Goal: Task Accomplishment & Management: Manage account settings

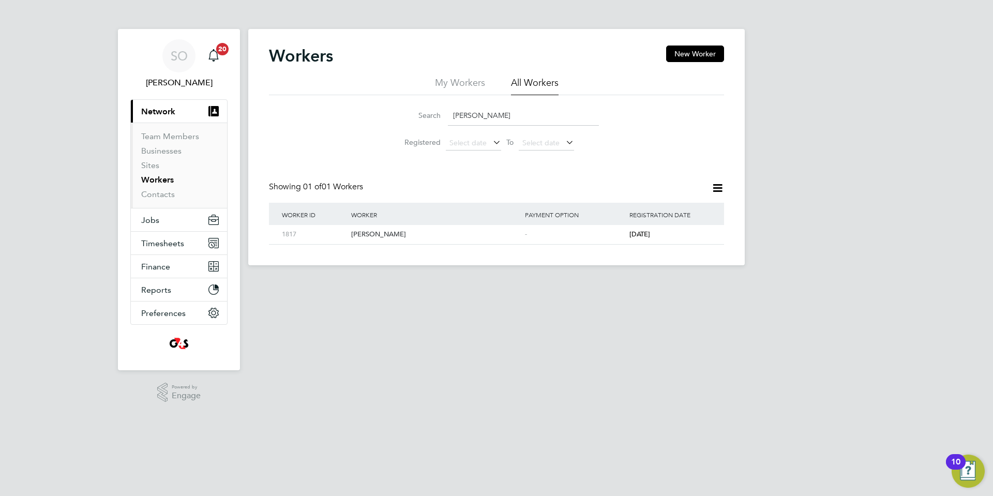
drag, startPoint x: 516, startPoint y: 115, endPoint x: 411, endPoint y: 123, distance: 105.3
click at [411, 123] on div "Search Chioma Ekwugha" at bounding box center [496, 116] width 205 height 20
paste input "Haaris Sheikl"
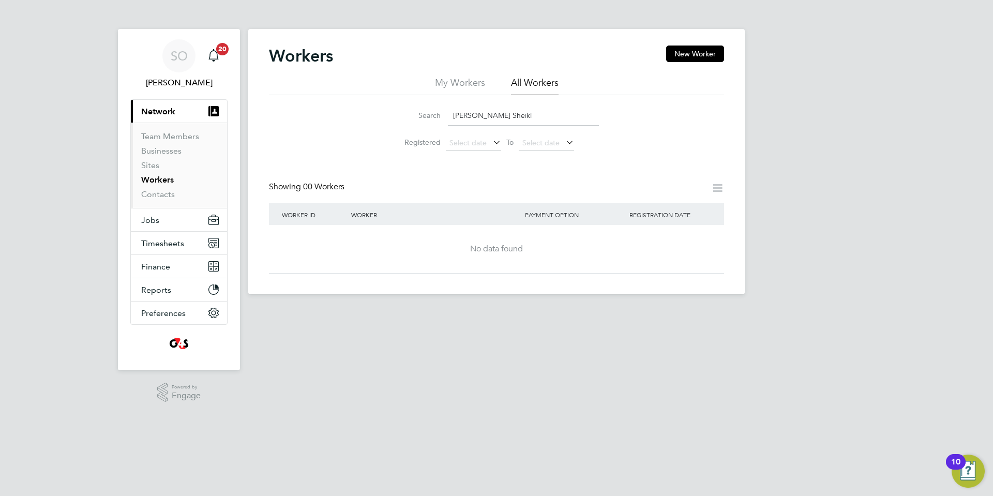
click at [476, 115] on input "Haaris Sheikl" at bounding box center [523, 116] width 151 height 20
click at [486, 117] on input "Sheikl" at bounding box center [523, 116] width 151 height 20
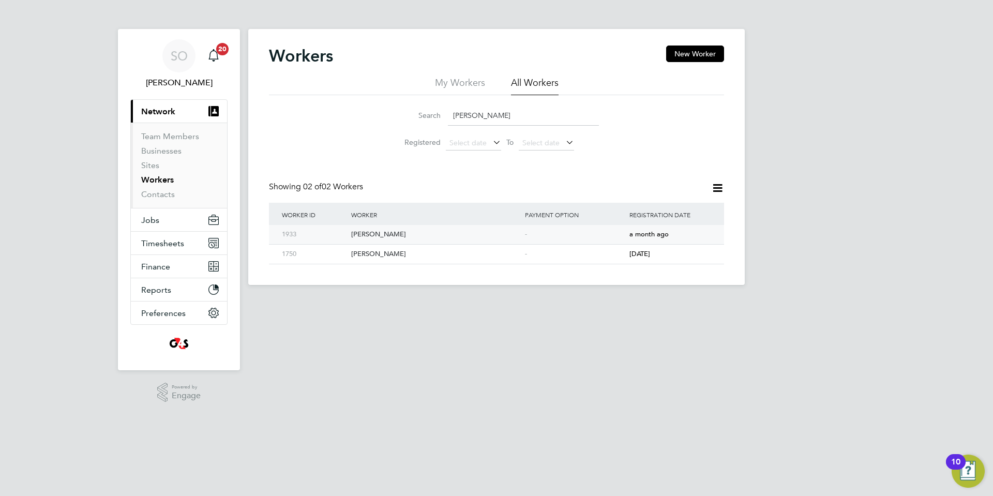
type input "Sheikh"
click at [448, 239] on div "Haaris Sheikh" at bounding box center [436, 234] width 174 height 19
click at [153, 243] on span "Timesheets" at bounding box center [162, 243] width 43 height 10
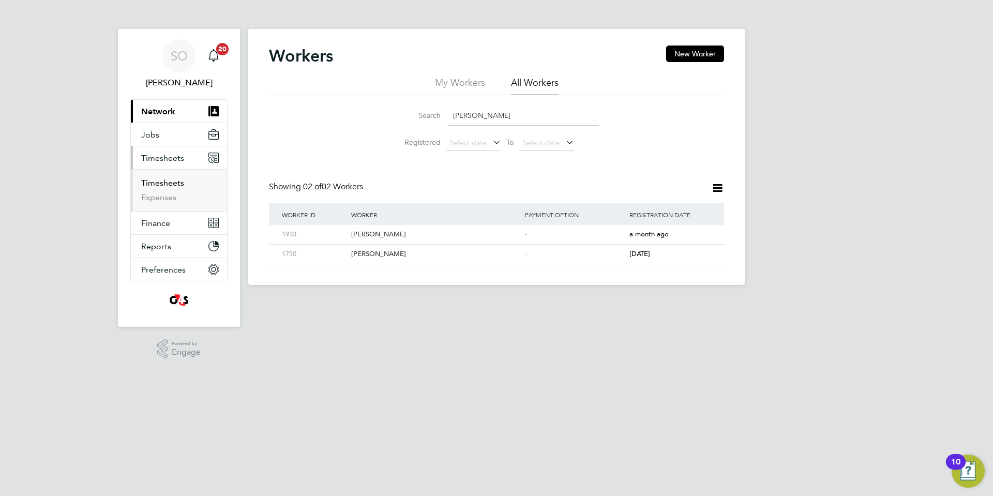
click at [168, 184] on link "Timesheets" at bounding box center [162, 183] width 43 height 10
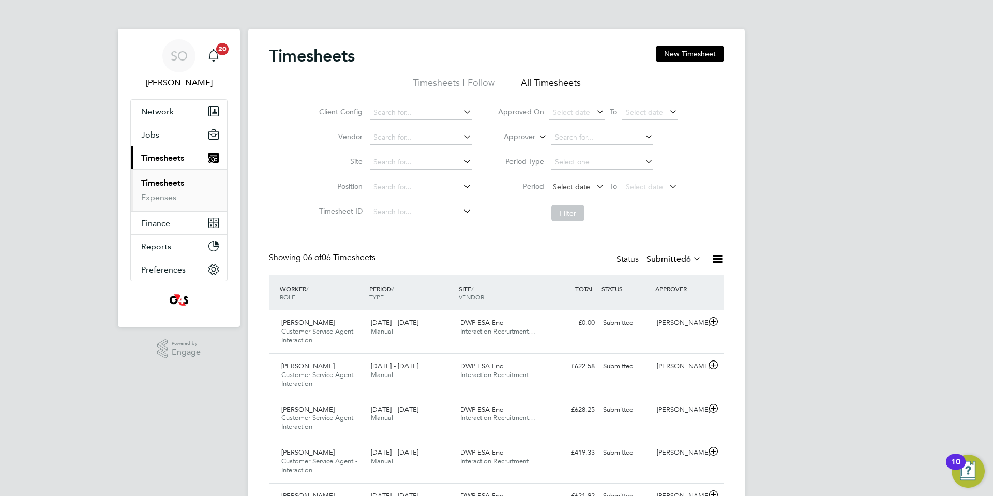
click at [566, 187] on span "Select date" at bounding box center [571, 186] width 37 height 9
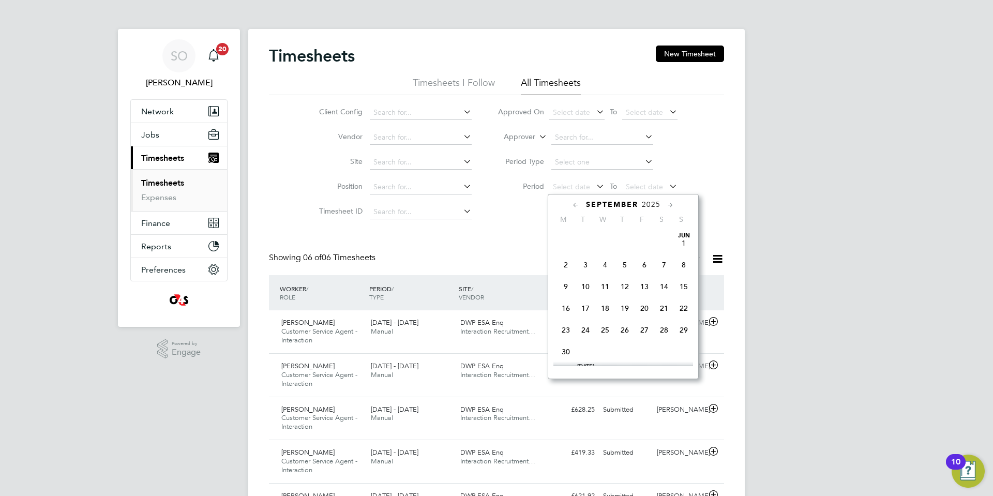
scroll to position [413, 0]
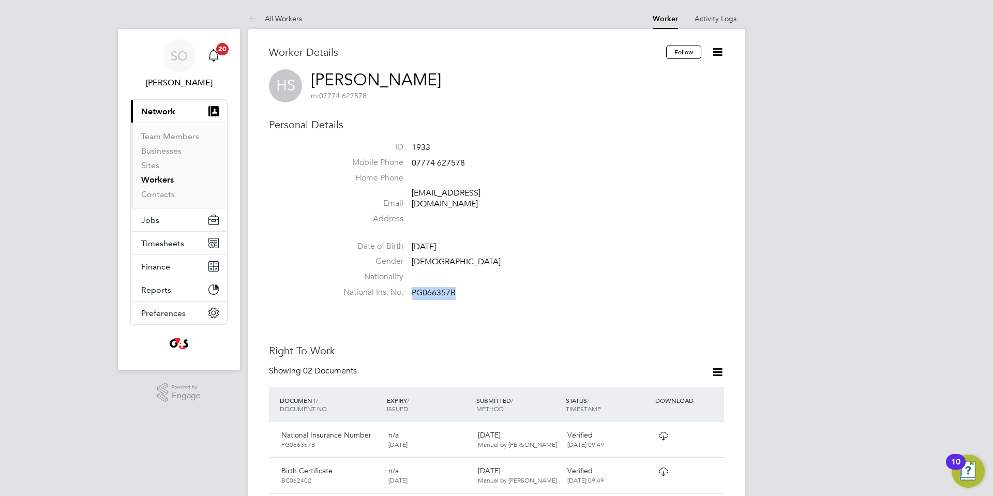
drag, startPoint x: 412, startPoint y: 283, endPoint x: 457, endPoint y: 284, distance: 45.0
click at [457, 287] on li "National Ins. No. PG066357B" at bounding box center [527, 295] width 393 height 16
copy span "PG066357B"
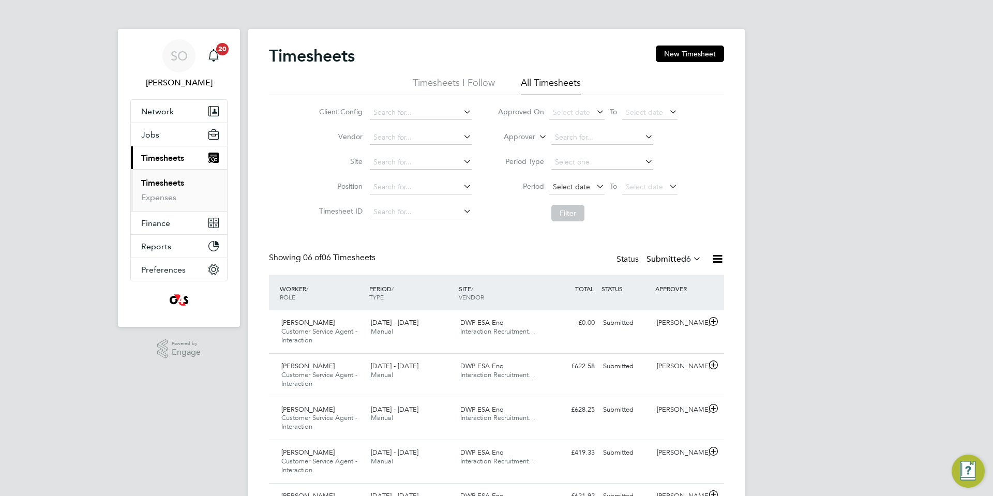
click at [569, 186] on span "Select date" at bounding box center [571, 186] width 37 height 9
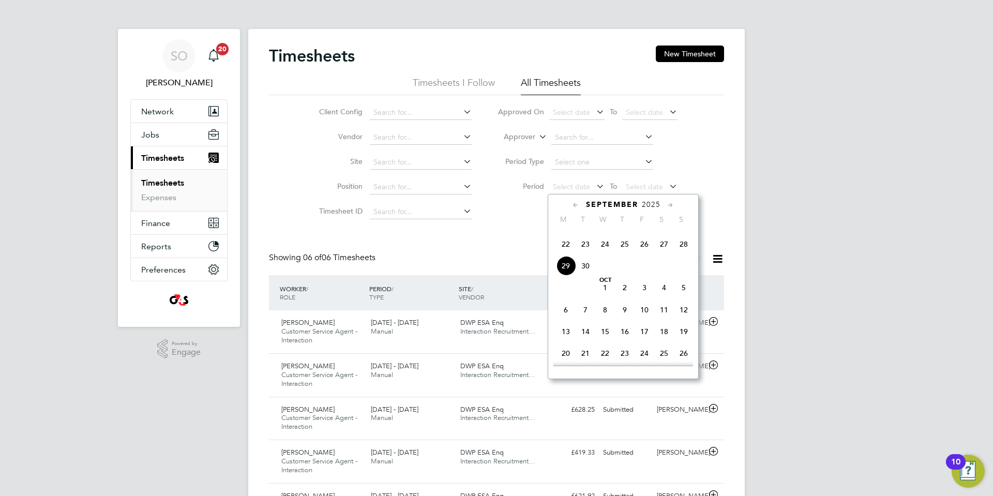
click at [566, 254] on span "22" at bounding box center [566, 244] width 20 height 20
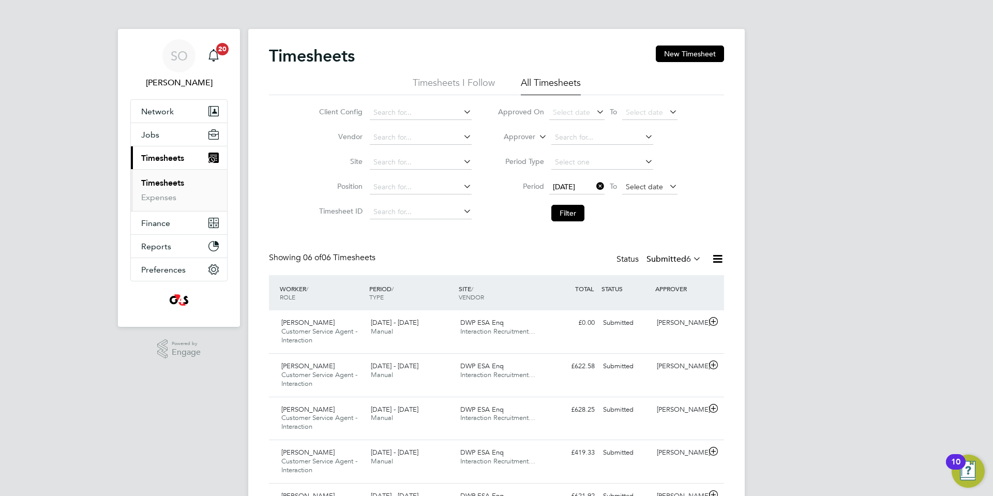
click at [638, 188] on span "Select date" at bounding box center [644, 186] width 37 height 9
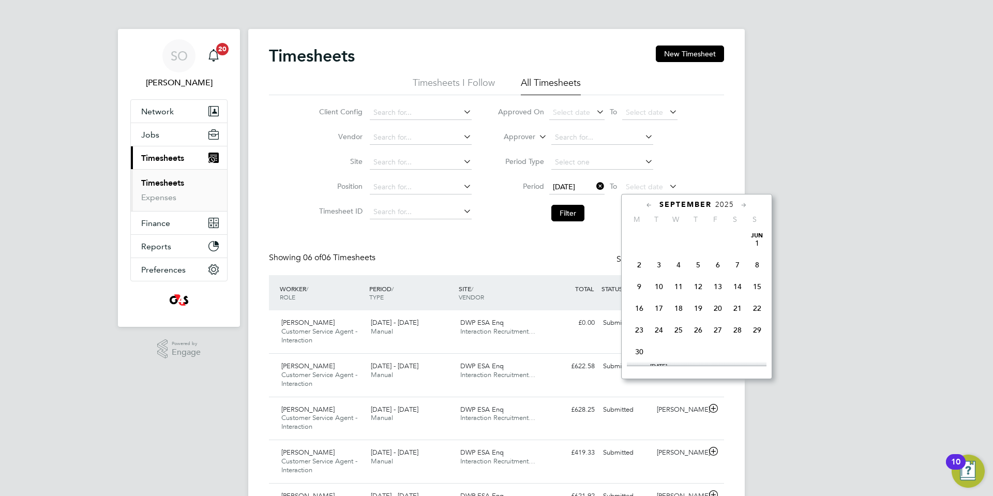
scroll to position [413, 0]
click at [759, 254] on span "28" at bounding box center [757, 244] width 20 height 20
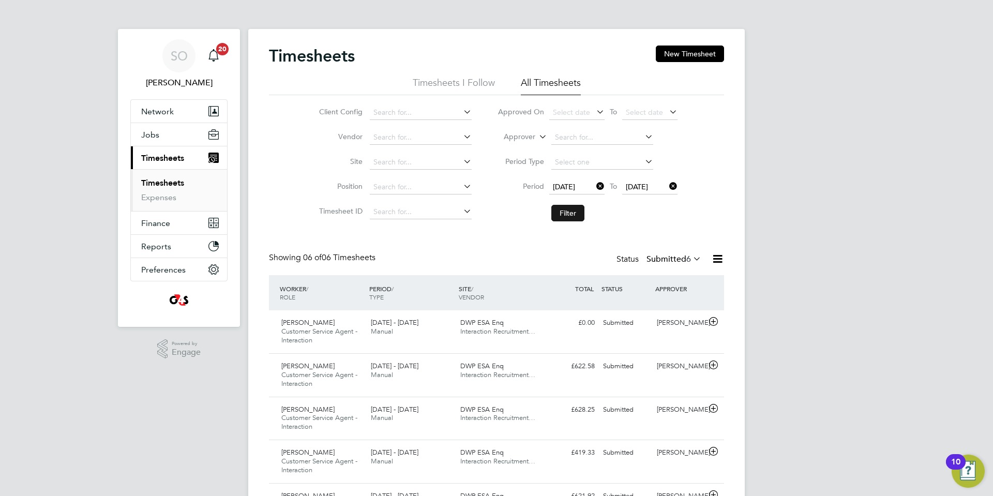
click at [579, 213] on button "Filter" at bounding box center [567, 213] width 33 height 17
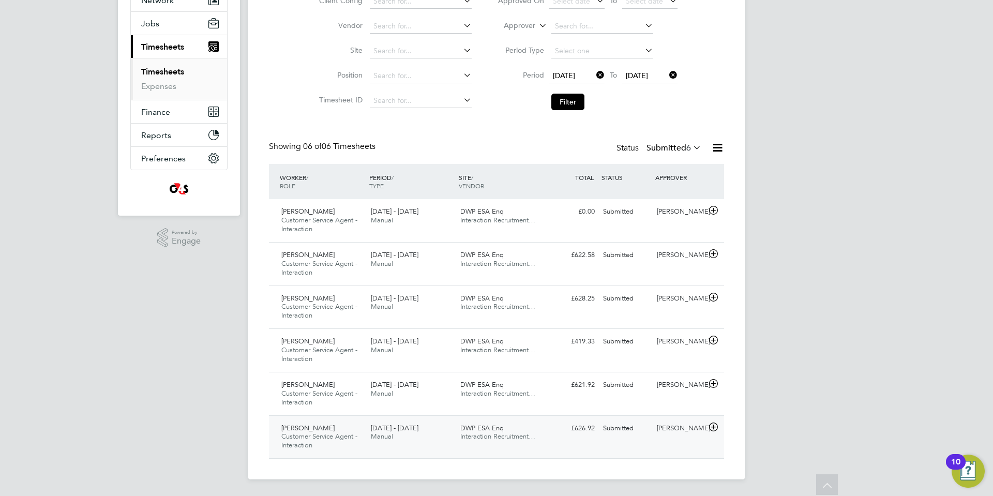
click at [714, 427] on icon at bounding box center [713, 427] width 13 height 8
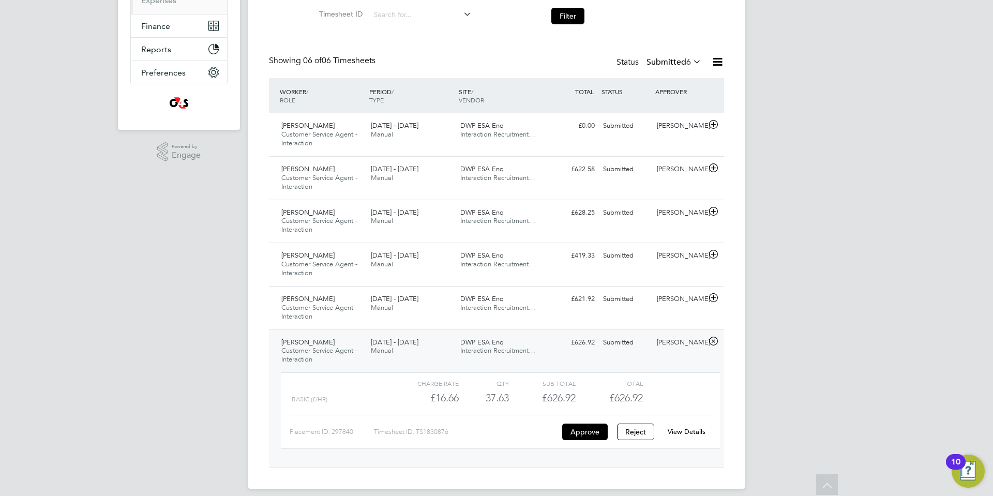
click at [689, 430] on link "View Details" at bounding box center [687, 431] width 38 height 9
click at [714, 297] on icon at bounding box center [713, 298] width 13 height 8
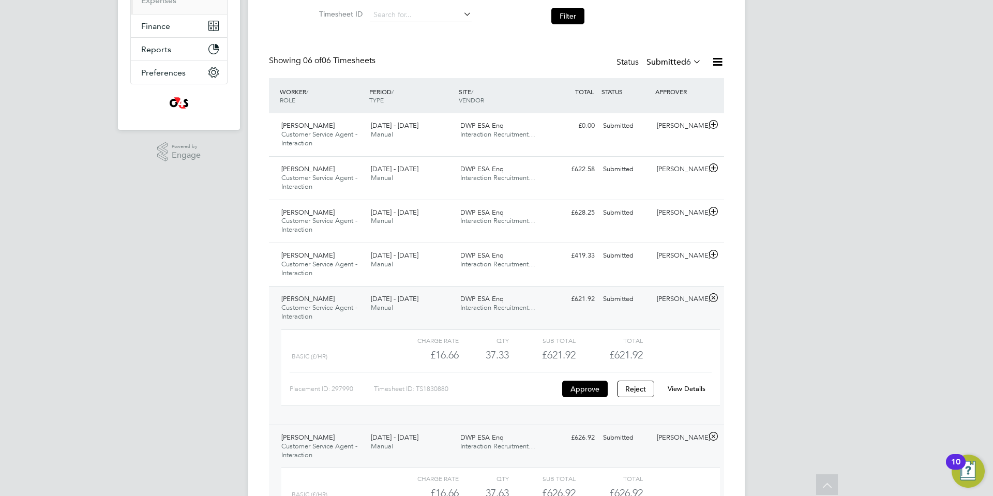
click at [694, 387] on link "View Details" at bounding box center [687, 388] width 38 height 9
click at [713, 255] on icon at bounding box center [713, 254] width 13 height 8
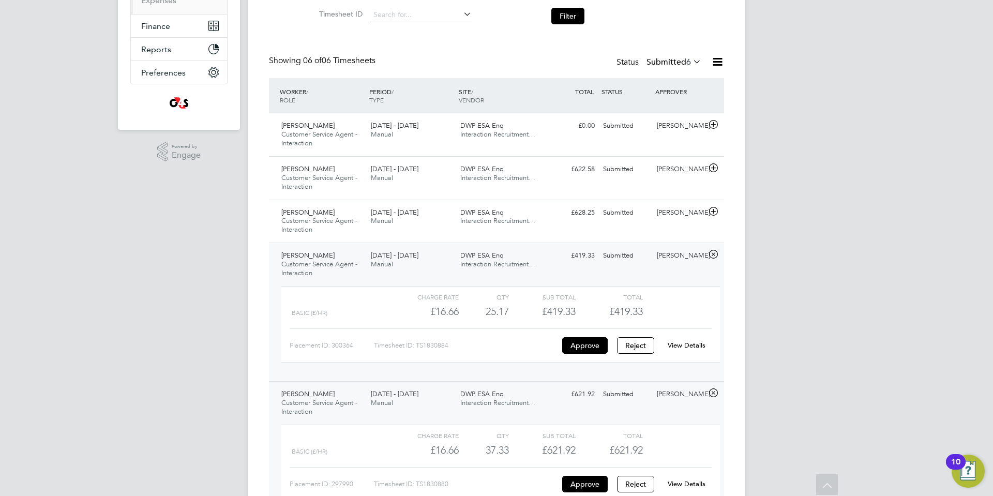
click at [694, 342] on link "View Details" at bounding box center [687, 345] width 38 height 9
click at [713, 209] on icon at bounding box center [713, 211] width 13 height 8
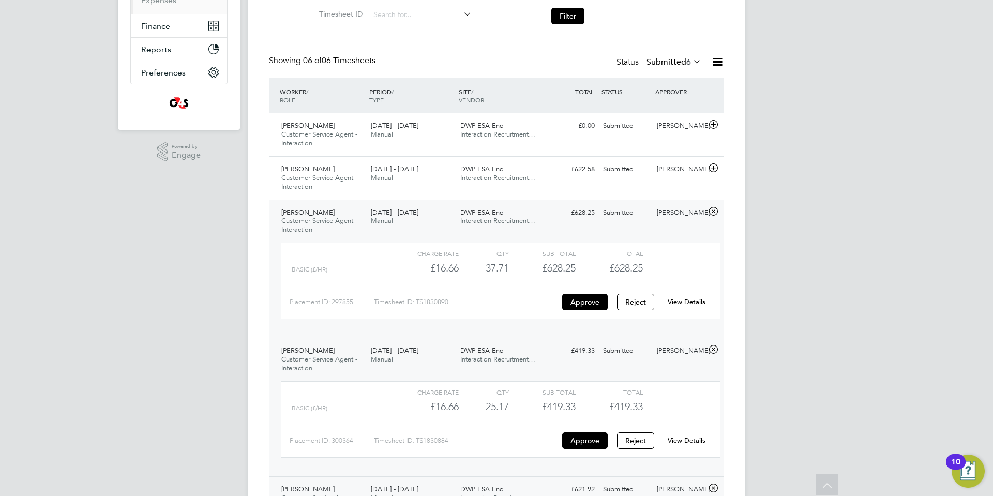
click at [697, 299] on link "View Details" at bounding box center [687, 301] width 38 height 9
click at [713, 168] on icon at bounding box center [713, 168] width 13 height 8
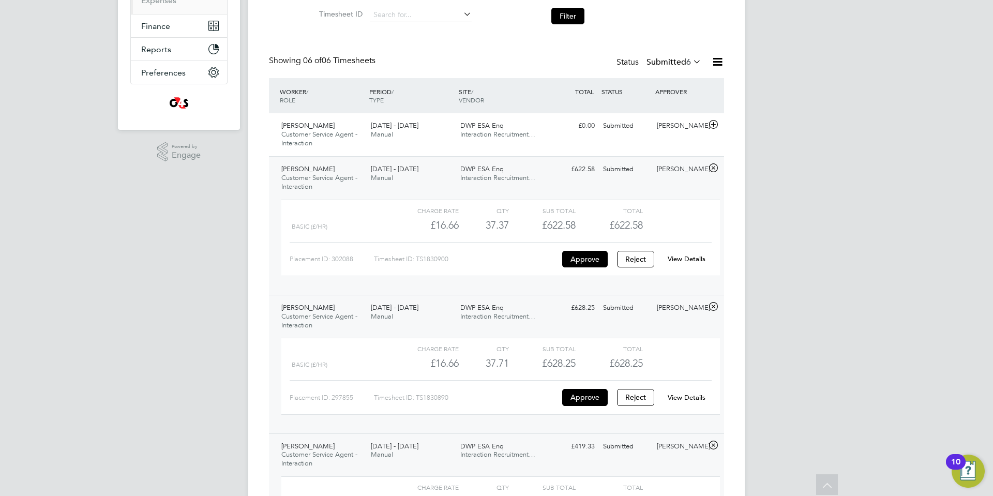
click at [693, 258] on link "View Details" at bounding box center [687, 258] width 38 height 9
click at [715, 123] on icon at bounding box center [713, 125] width 13 height 8
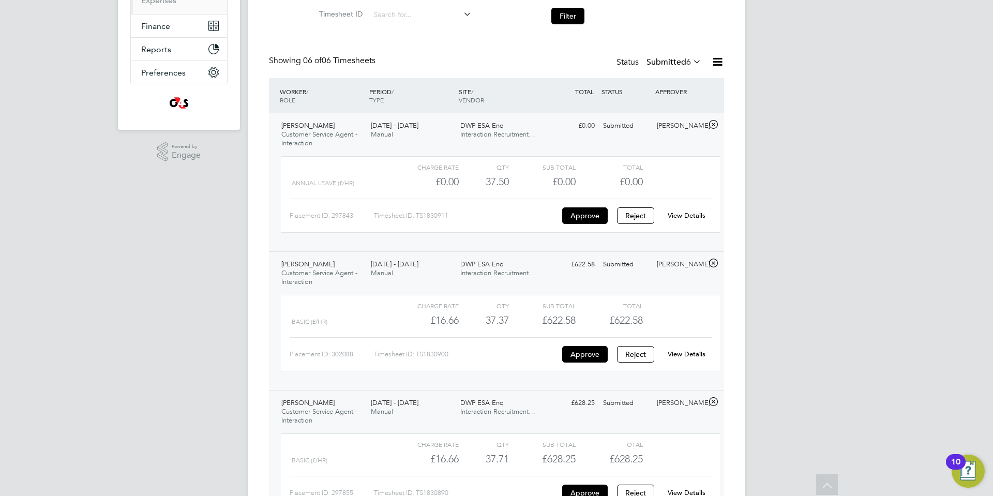
click at [697, 215] on link "View Details" at bounding box center [687, 215] width 38 height 9
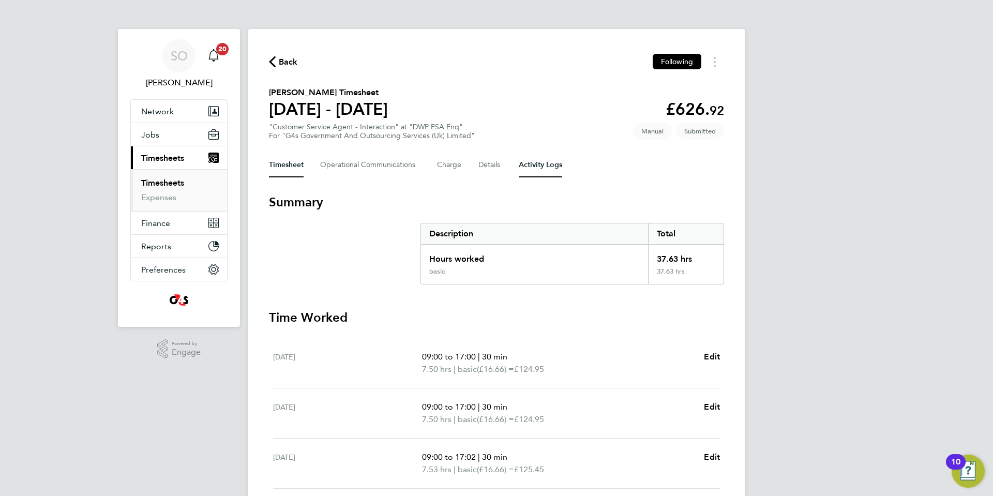
click at [541, 168] on Logs-tab "Activity Logs" at bounding box center [540, 165] width 43 height 25
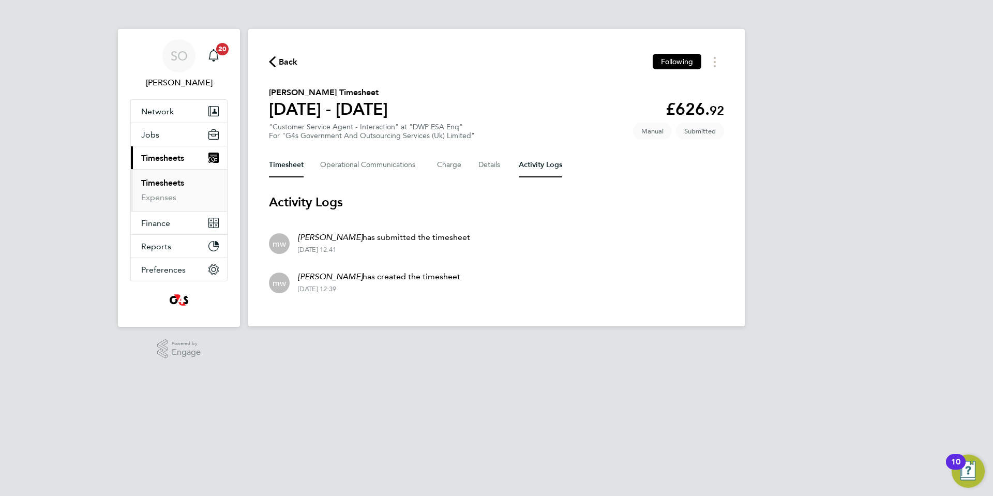
click at [288, 168] on button "Timesheet" at bounding box center [286, 165] width 35 height 25
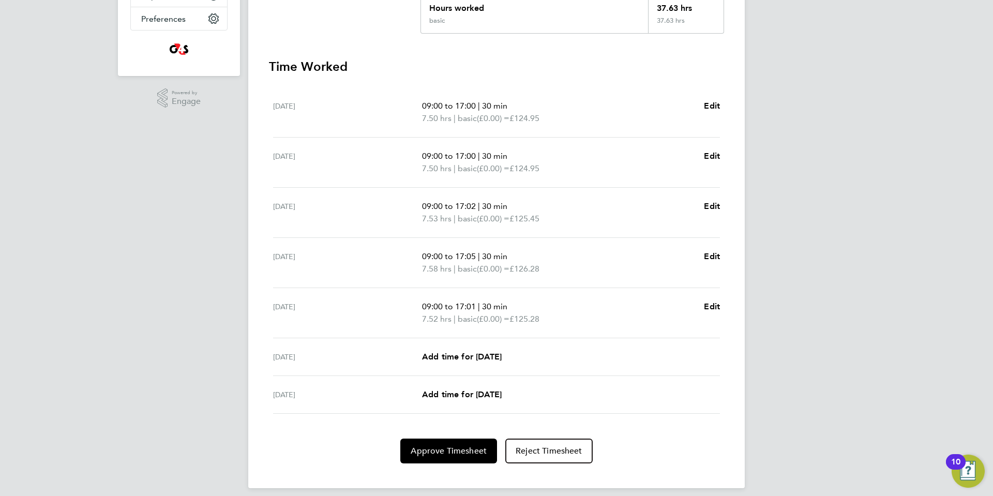
scroll to position [260, 0]
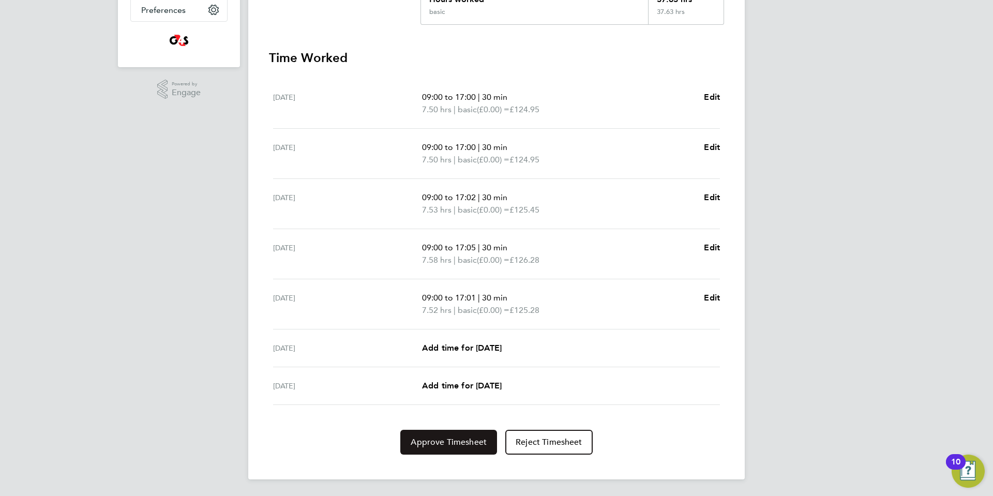
drag, startPoint x: 449, startPoint y: 446, endPoint x: 466, endPoint y: 445, distance: 17.6
click at [449, 446] on span "Approve Timesheet" at bounding box center [449, 442] width 76 height 10
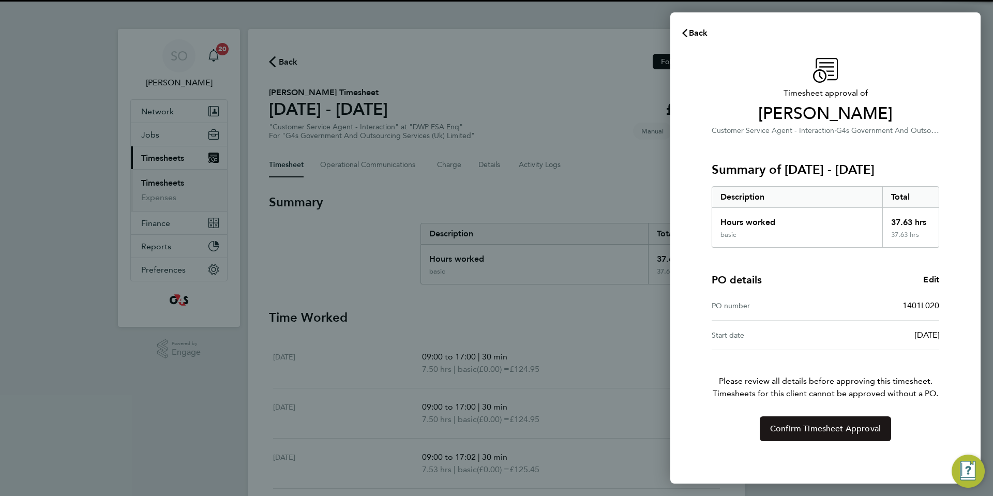
click at [846, 435] on button "Confirm Timesheet Approval" at bounding box center [825, 428] width 131 height 25
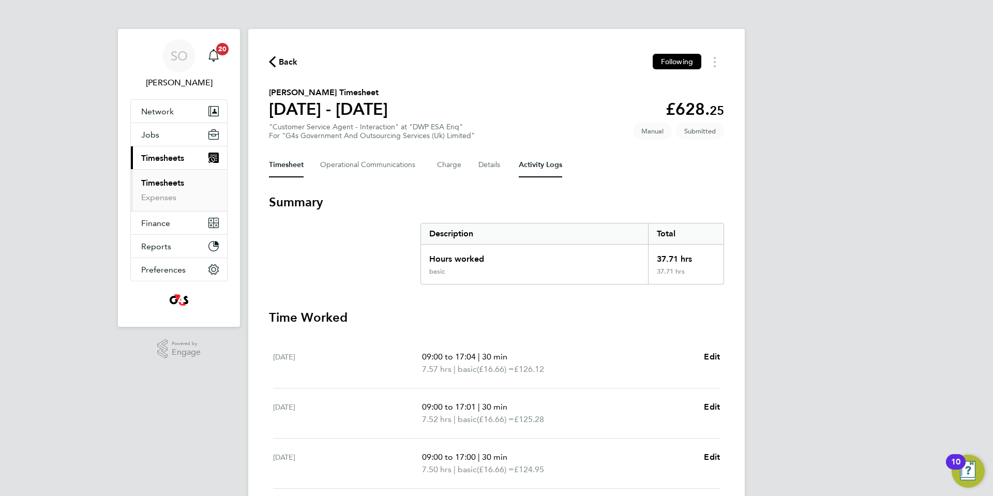
click at [547, 166] on Logs-tab "Activity Logs" at bounding box center [540, 165] width 43 height 25
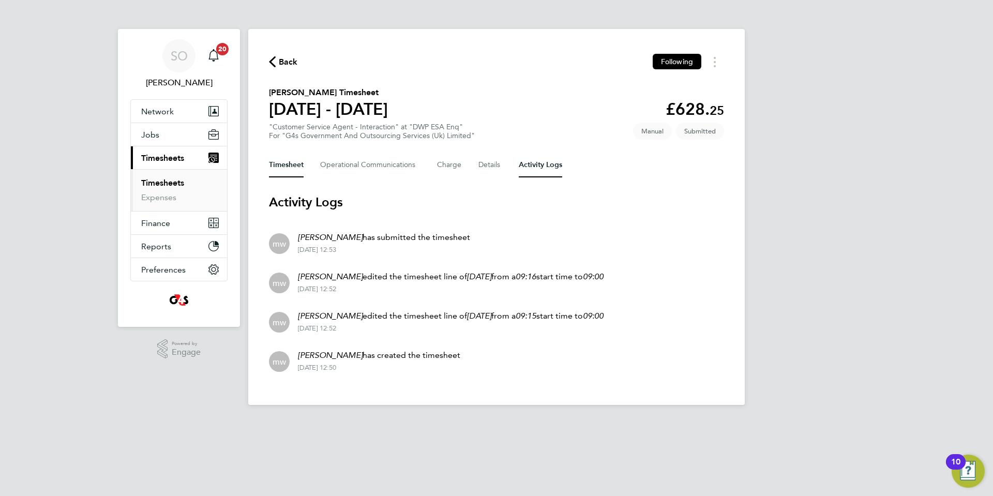
click at [286, 169] on button "Timesheet" at bounding box center [286, 165] width 35 height 25
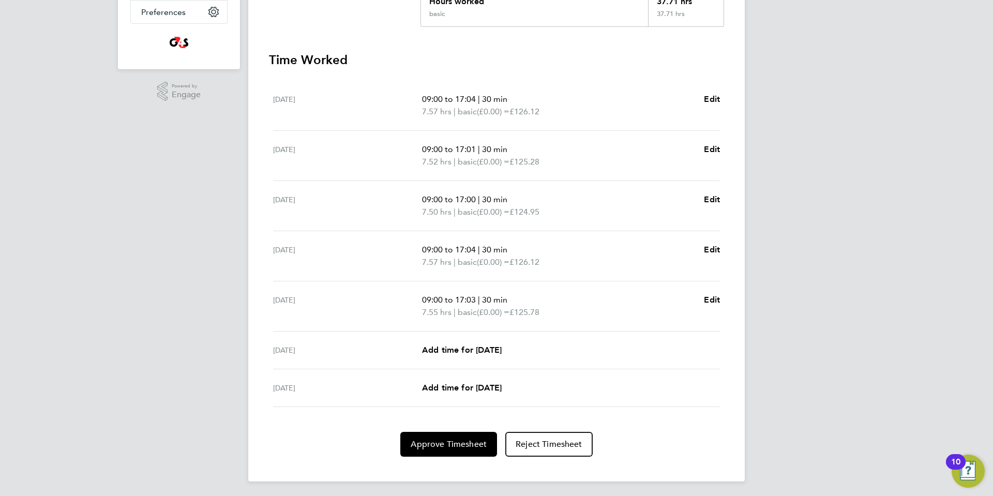
scroll to position [260, 0]
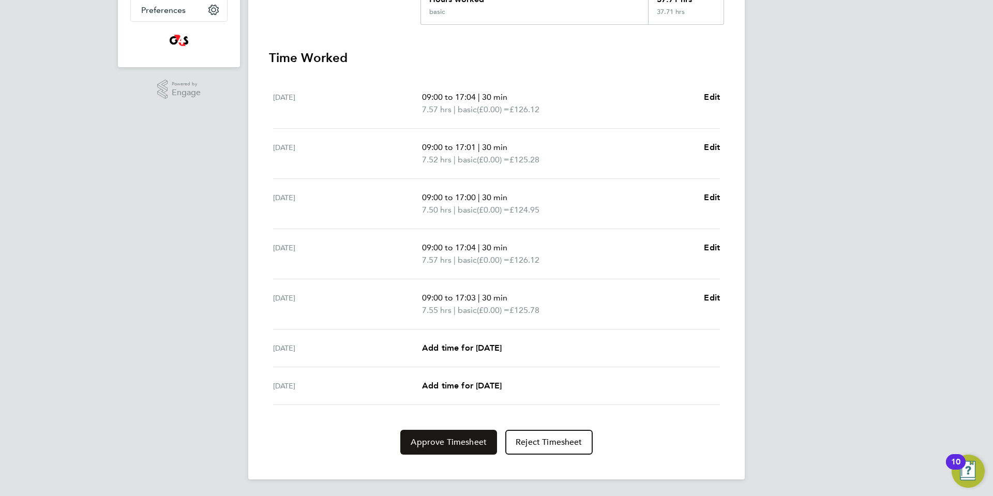
click at [433, 445] on span "Approve Timesheet" at bounding box center [449, 442] width 76 height 10
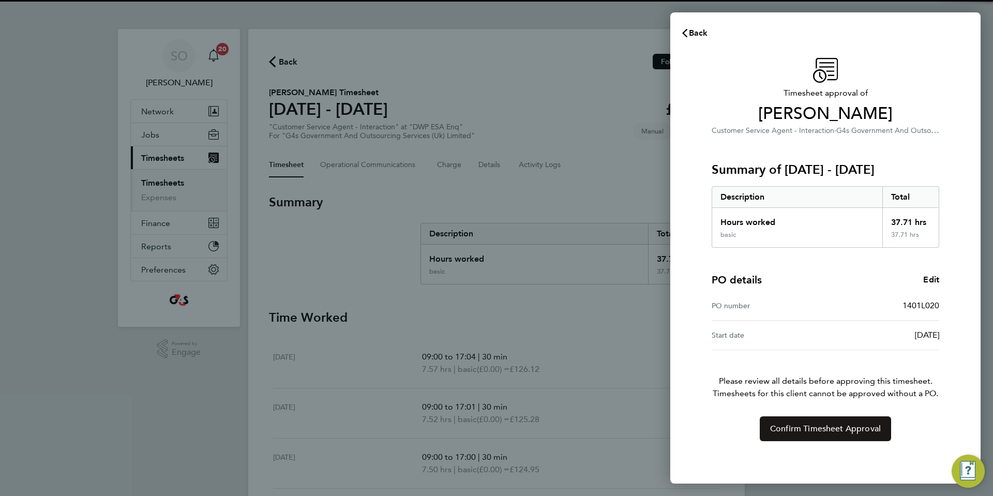
click at [795, 430] on span "Confirm Timesheet Approval" at bounding box center [825, 429] width 111 height 10
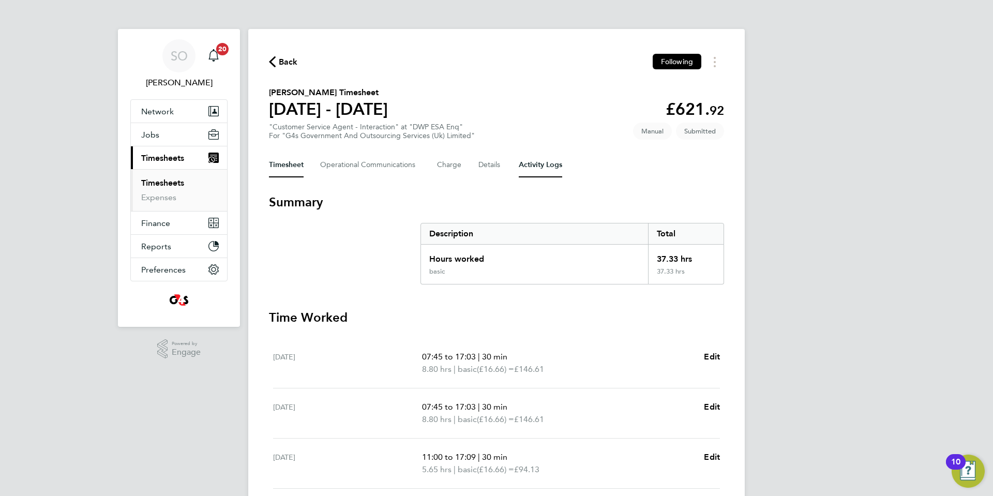
click at [548, 171] on Logs-tab "Activity Logs" at bounding box center [540, 165] width 43 height 25
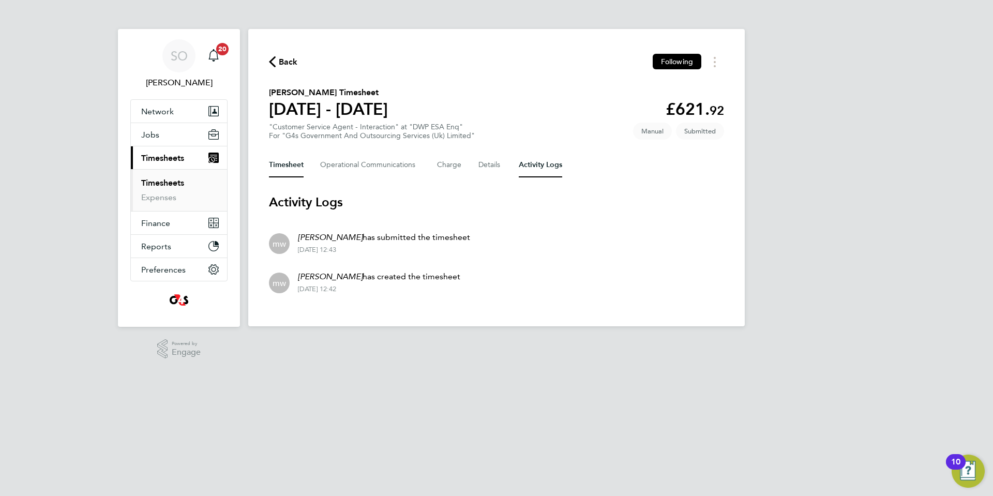
click at [279, 165] on button "Timesheet" at bounding box center [286, 165] width 35 height 25
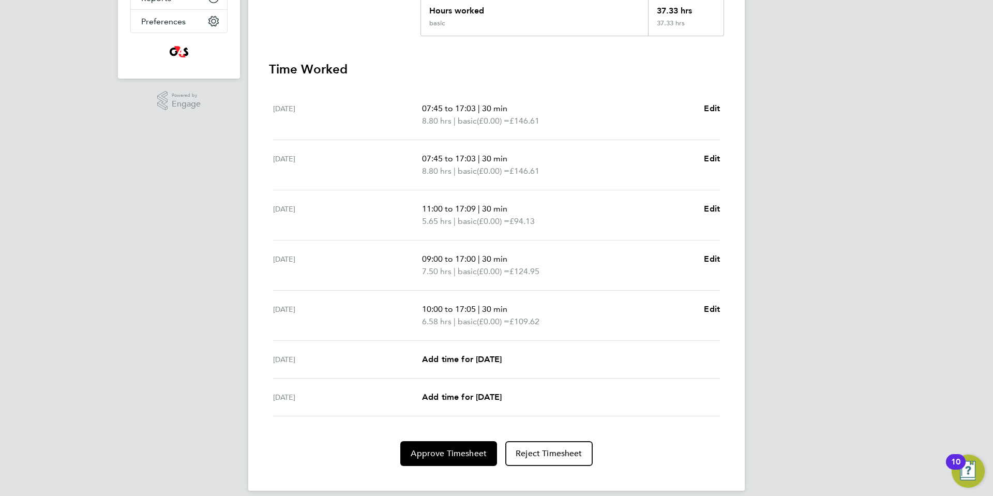
scroll to position [260, 0]
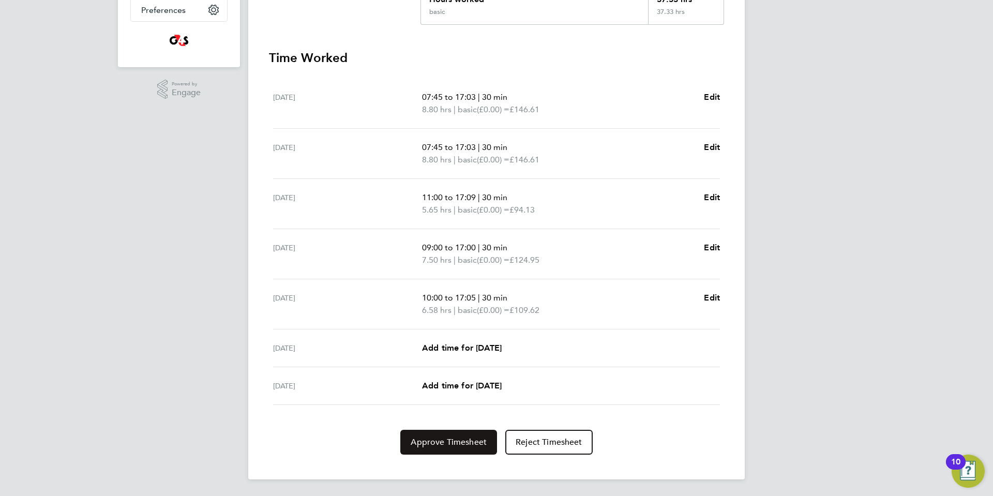
click at [456, 441] on span "Approve Timesheet" at bounding box center [449, 442] width 76 height 10
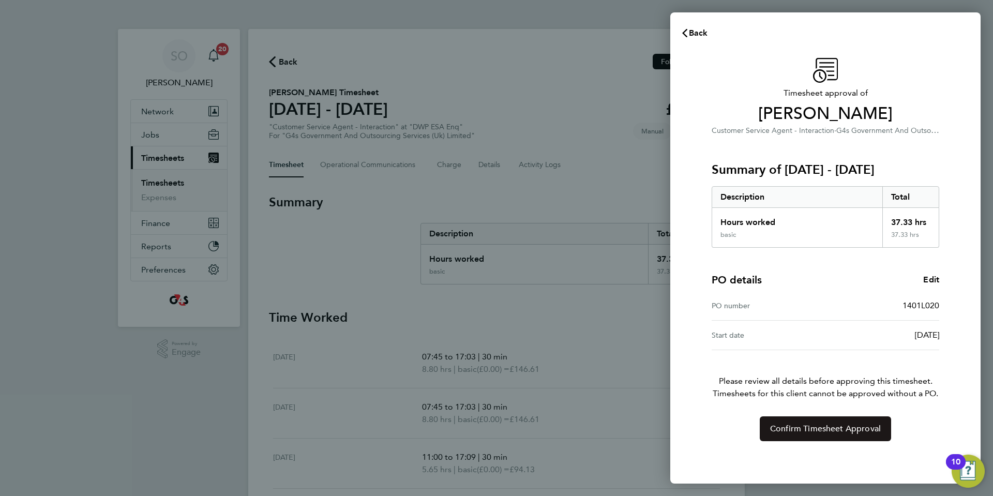
click at [800, 431] on span "Confirm Timesheet Approval" at bounding box center [825, 429] width 111 height 10
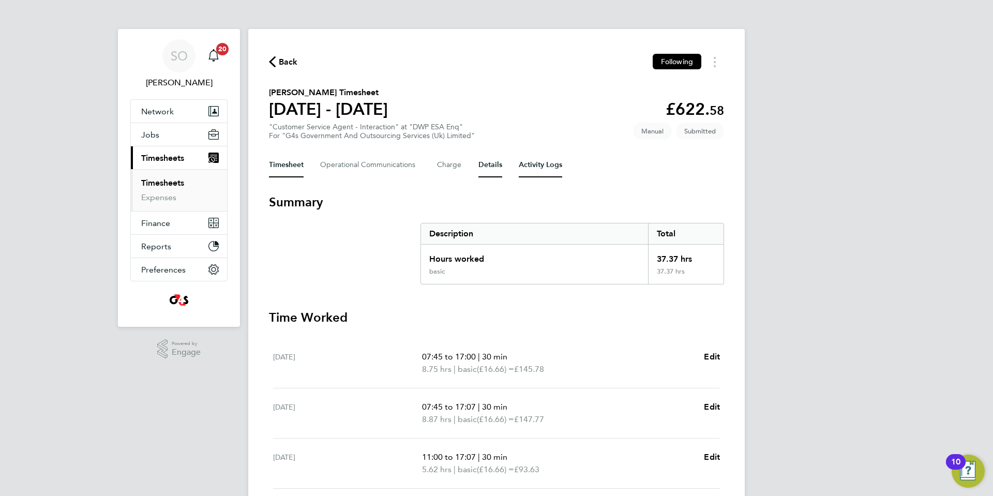
drag, startPoint x: 548, startPoint y: 167, endPoint x: 489, endPoint y: 169, distance: 58.5
click at [547, 167] on Logs-tab "Activity Logs" at bounding box center [540, 165] width 43 height 25
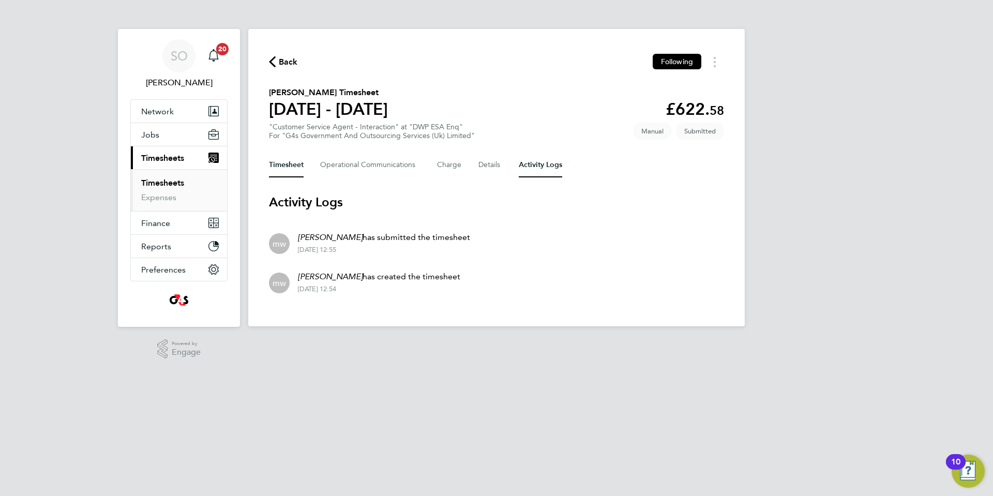
click at [287, 164] on button "Timesheet" at bounding box center [286, 165] width 35 height 25
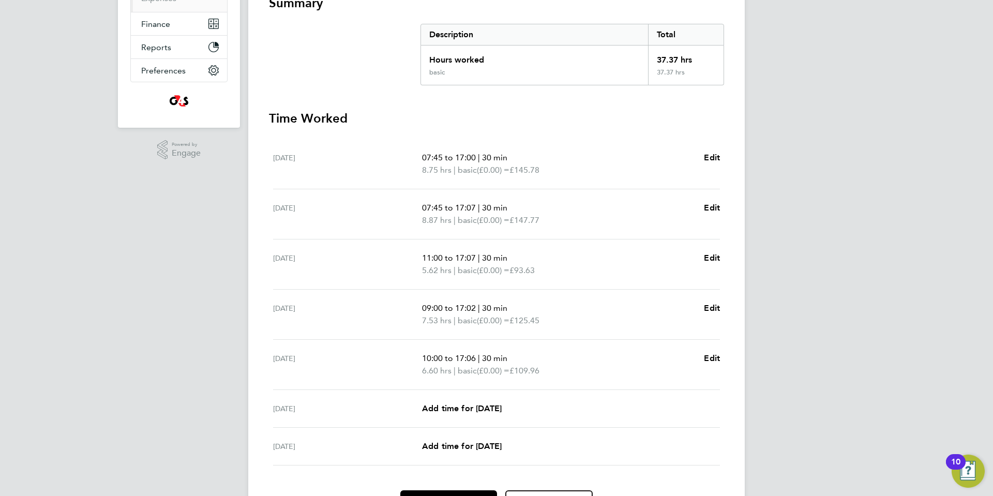
scroll to position [260, 0]
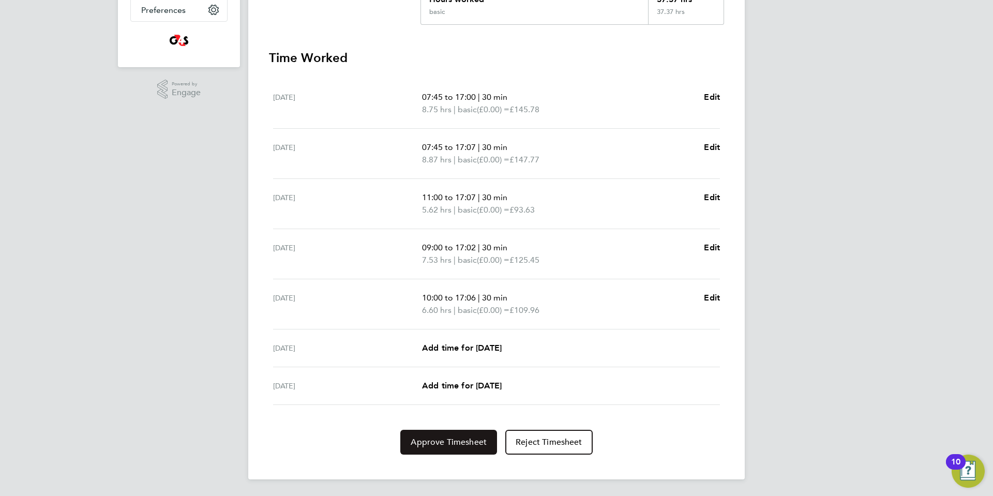
click at [435, 448] on button "Approve Timesheet" at bounding box center [448, 442] width 97 height 25
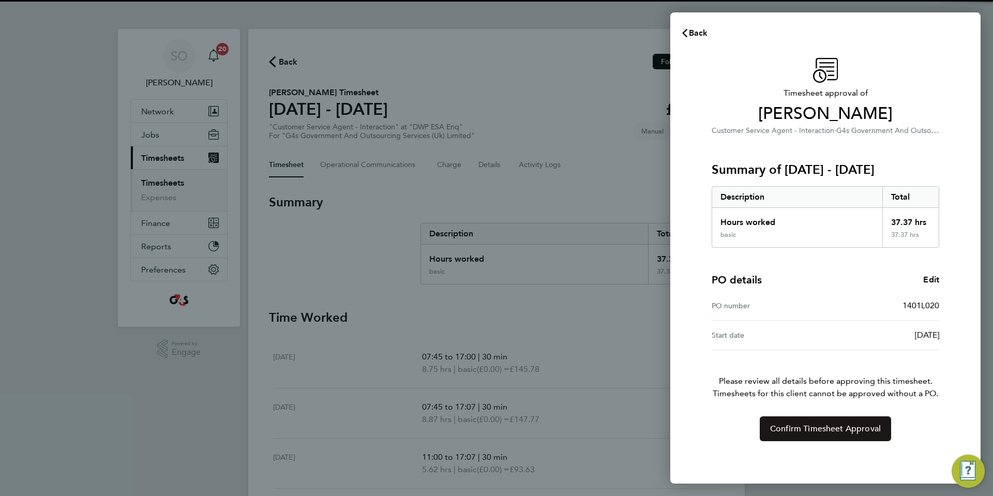
click at [795, 436] on button "Confirm Timesheet Approval" at bounding box center [825, 428] width 131 height 25
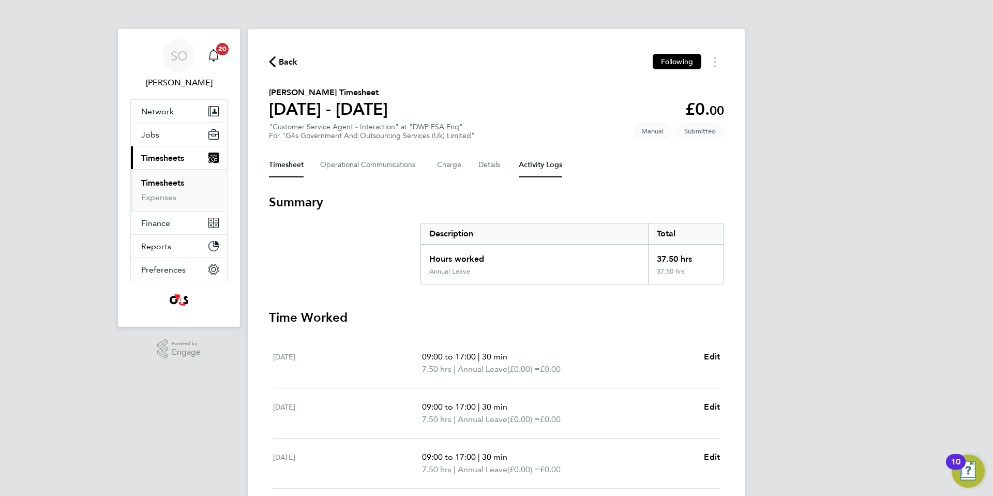
click at [539, 169] on Logs-tab "Activity Logs" at bounding box center [540, 165] width 43 height 25
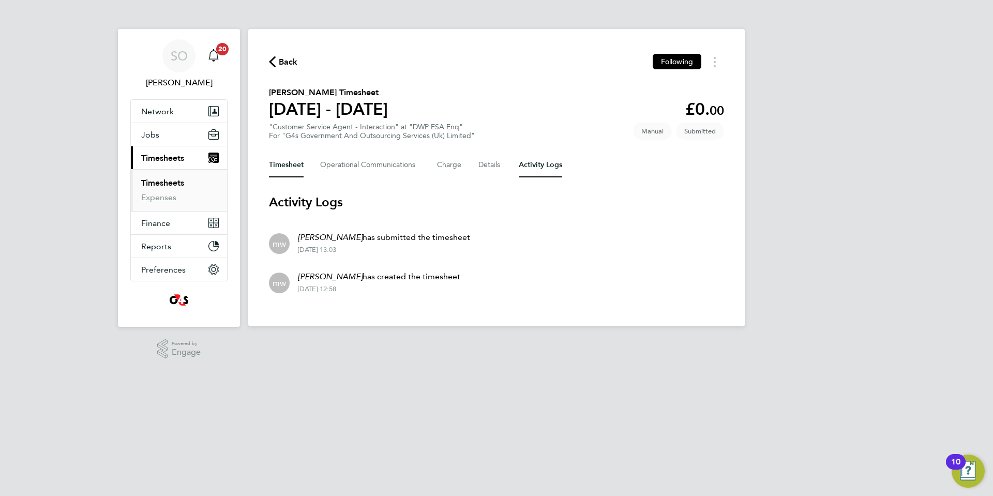
click at [285, 162] on button "Timesheet" at bounding box center [286, 165] width 35 height 25
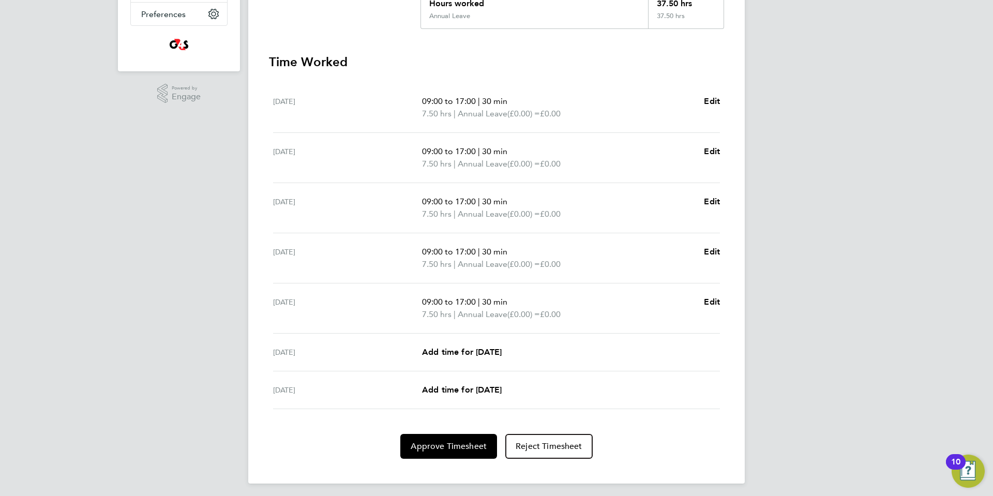
scroll to position [260, 0]
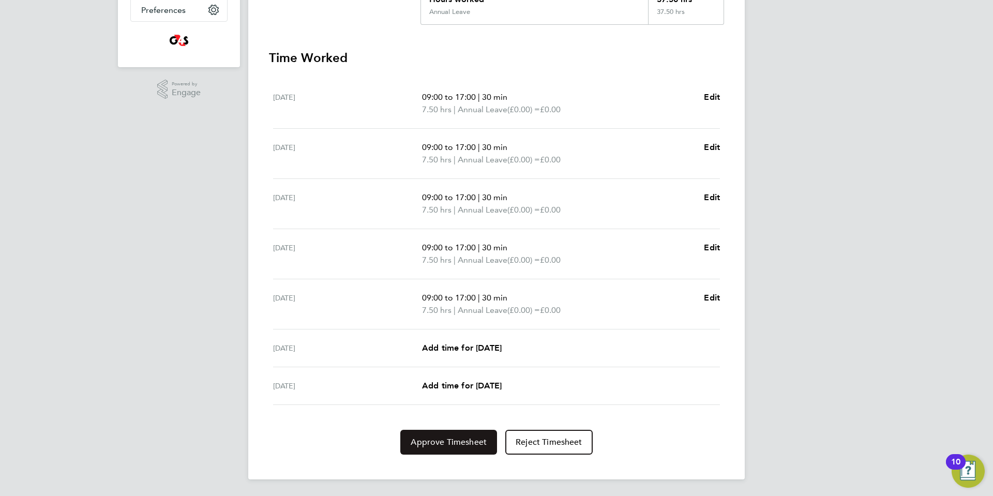
click at [424, 442] on span "Approve Timesheet" at bounding box center [449, 442] width 76 height 10
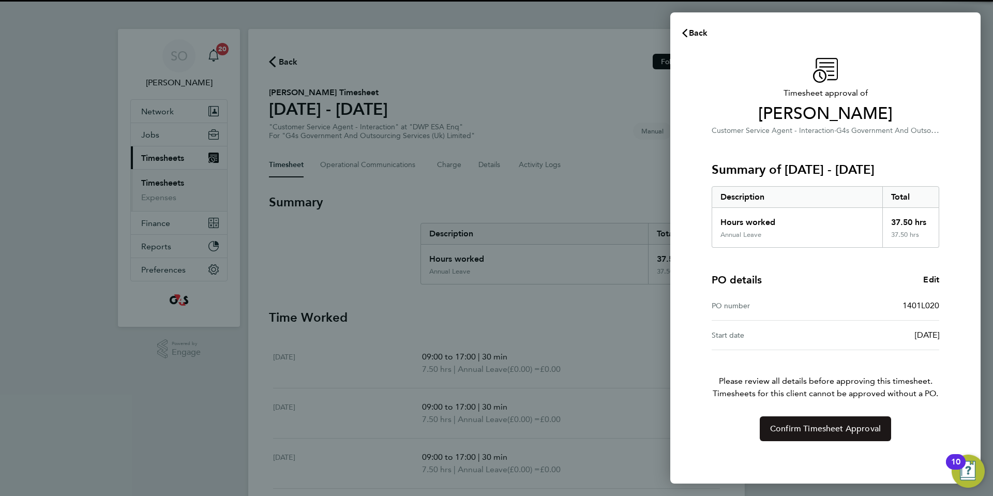
click at [778, 431] on span "Confirm Timesheet Approval" at bounding box center [825, 429] width 111 height 10
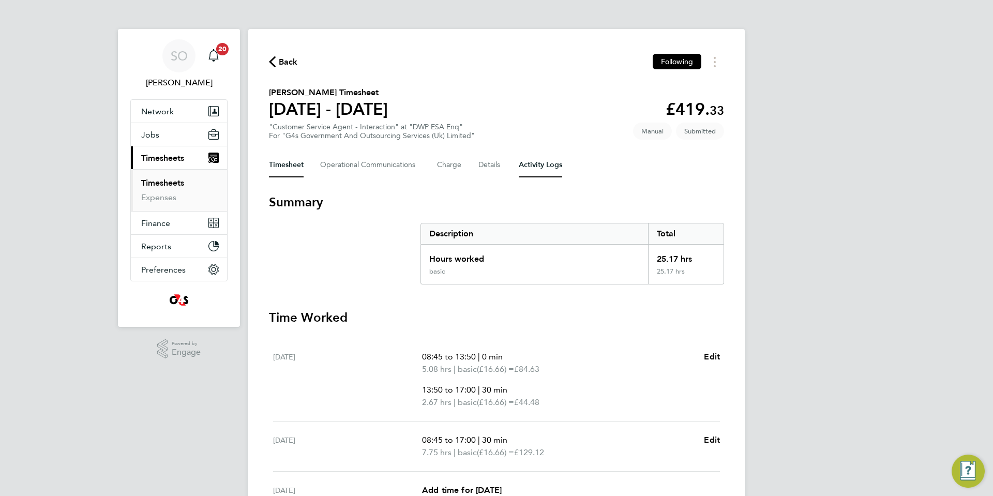
click at [535, 163] on Logs-tab "Activity Logs" at bounding box center [540, 165] width 43 height 25
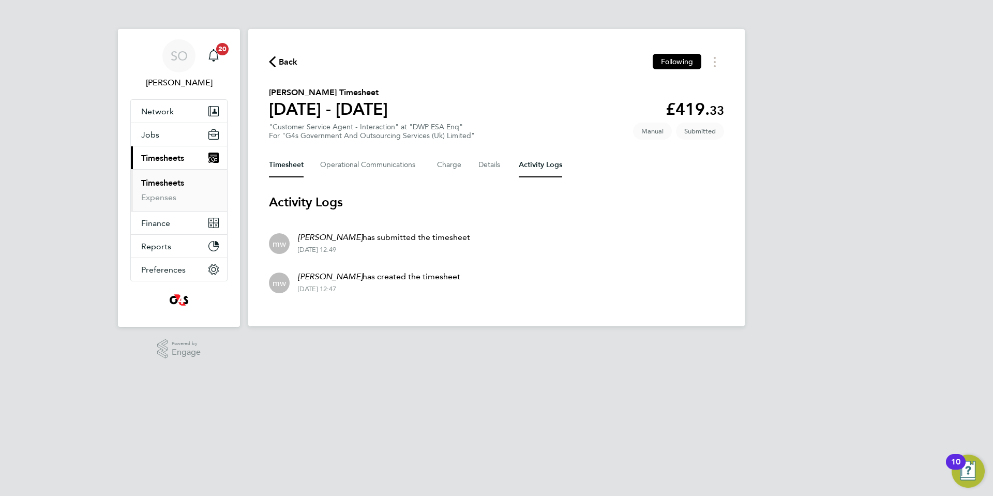
click at [283, 166] on button "Timesheet" at bounding box center [286, 165] width 35 height 25
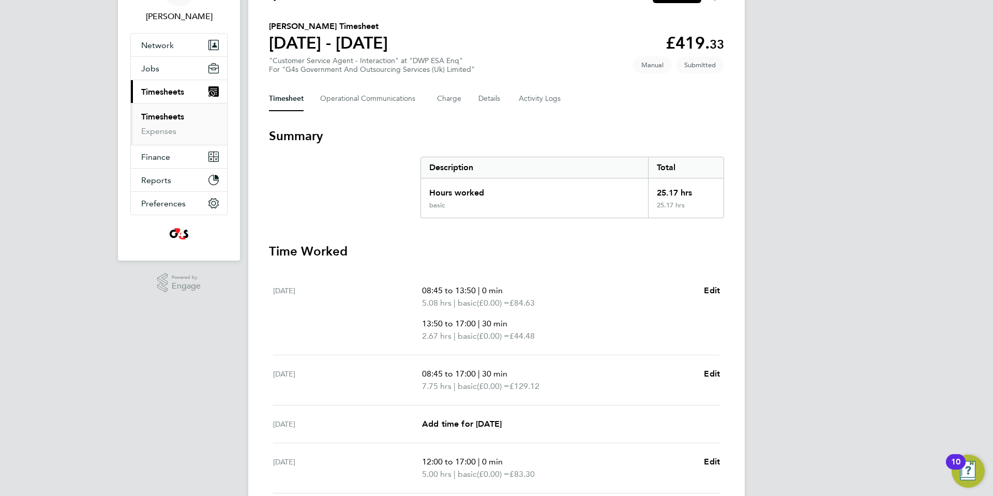
scroll to position [280, 0]
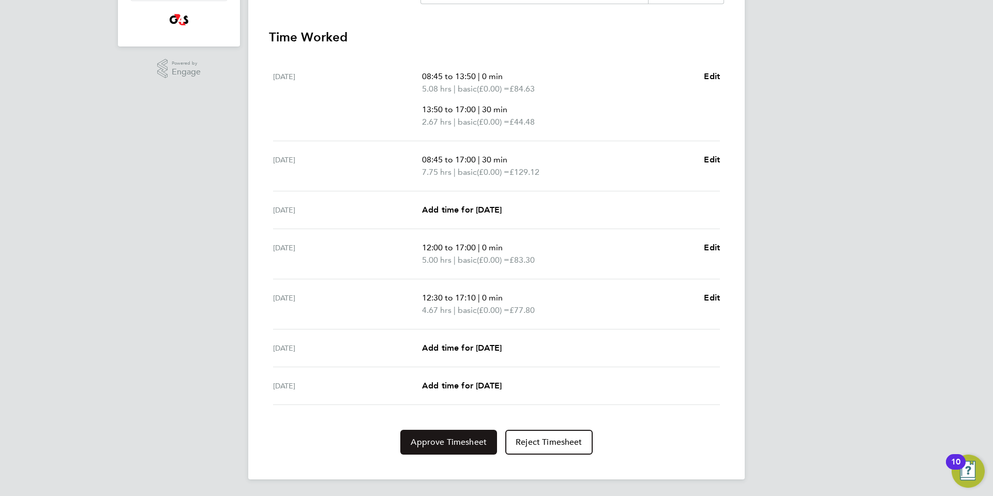
click at [462, 441] on span "Approve Timesheet" at bounding box center [449, 442] width 76 height 10
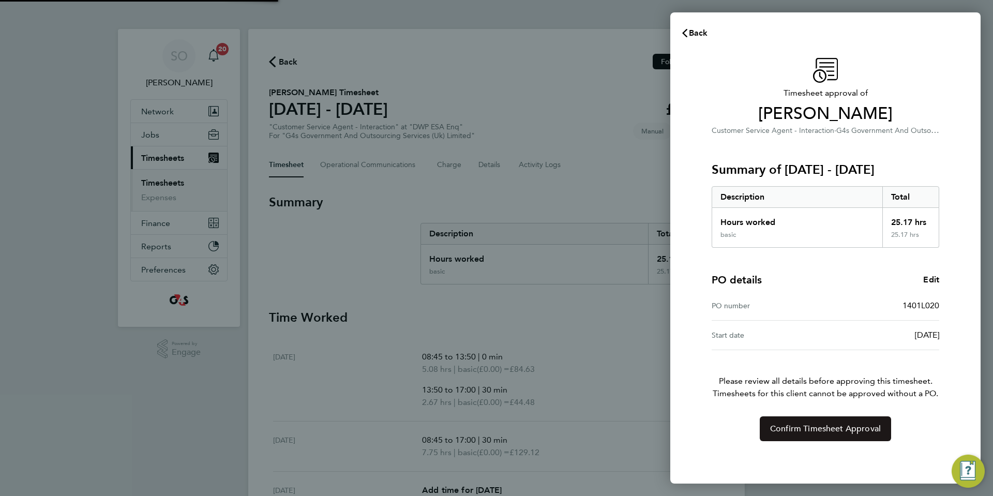
click at [791, 434] on button "Confirm Timesheet Approval" at bounding box center [825, 428] width 131 height 25
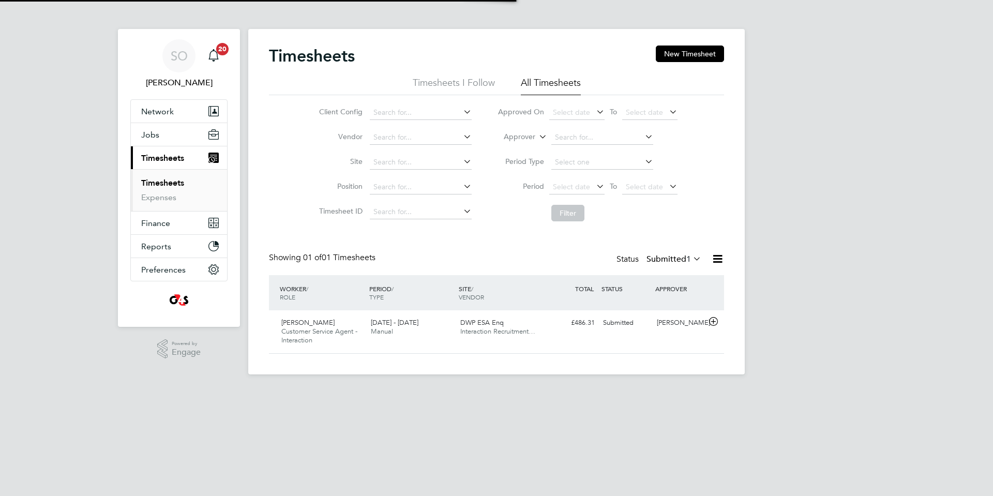
scroll to position [26, 90]
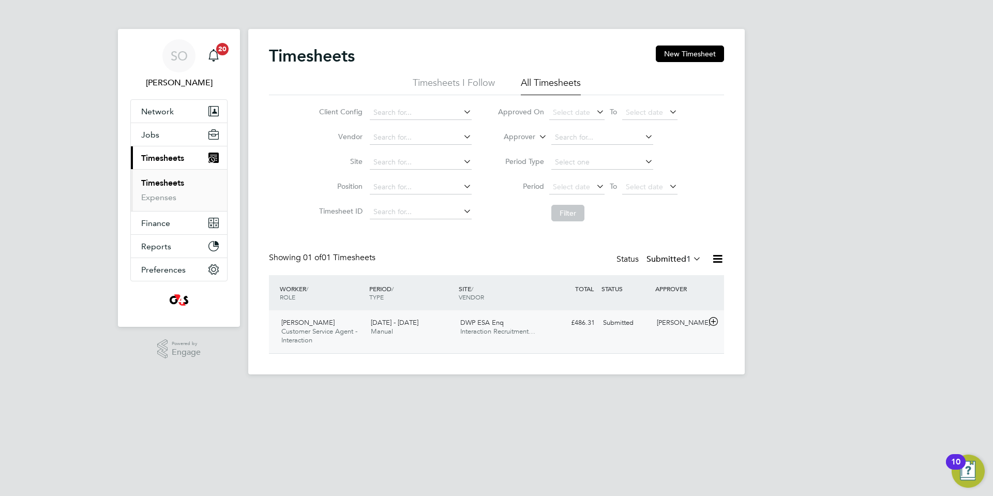
click at [710, 323] on icon at bounding box center [713, 322] width 13 height 8
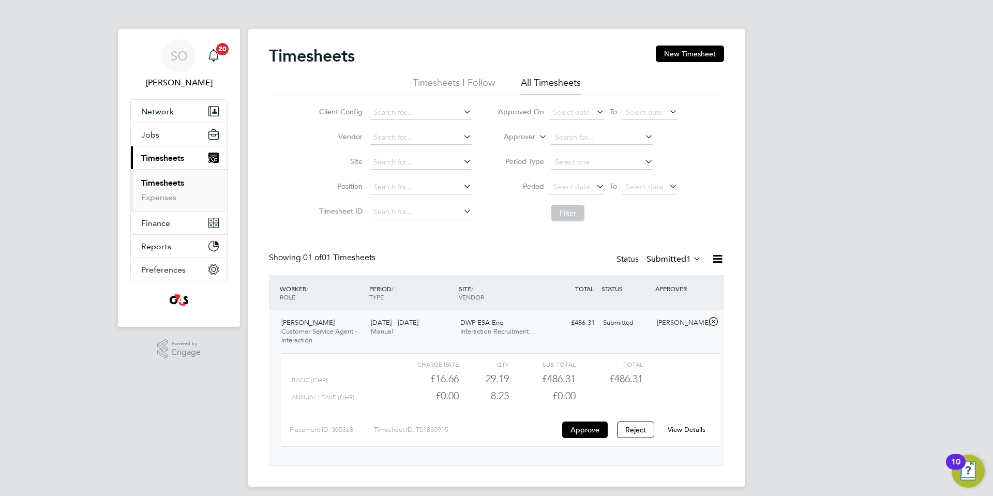
click at [681, 427] on link "View Details" at bounding box center [687, 429] width 38 height 9
click at [694, 429] on link "View Details" at bounding box center [687, 429] width 38 height 9
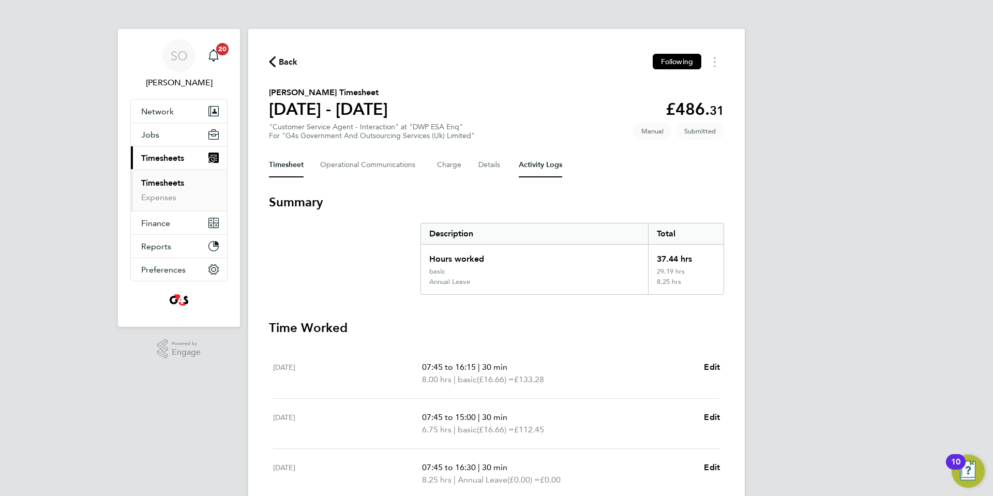
click at [536, 167] on Logs-tab "Activity Logs" at bounding box center [540, 165] width 43 height 25
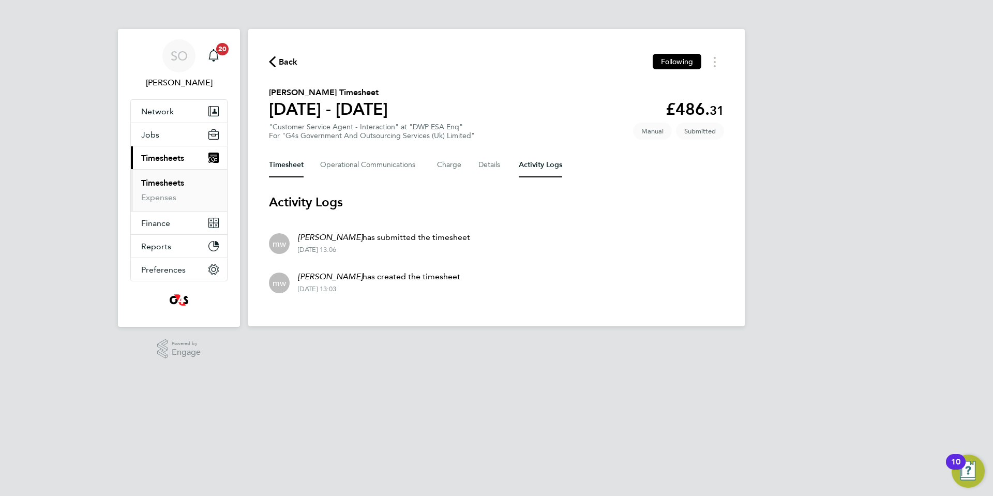
click at [282, 162] on button "Timesheet" at bounding box center [286, 165] width 35 height 25
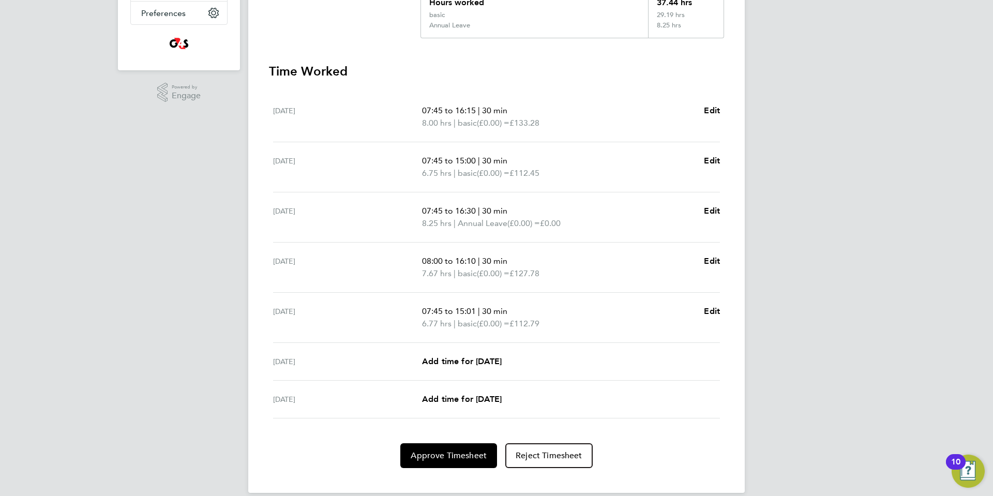
scroll to position [270, 0]
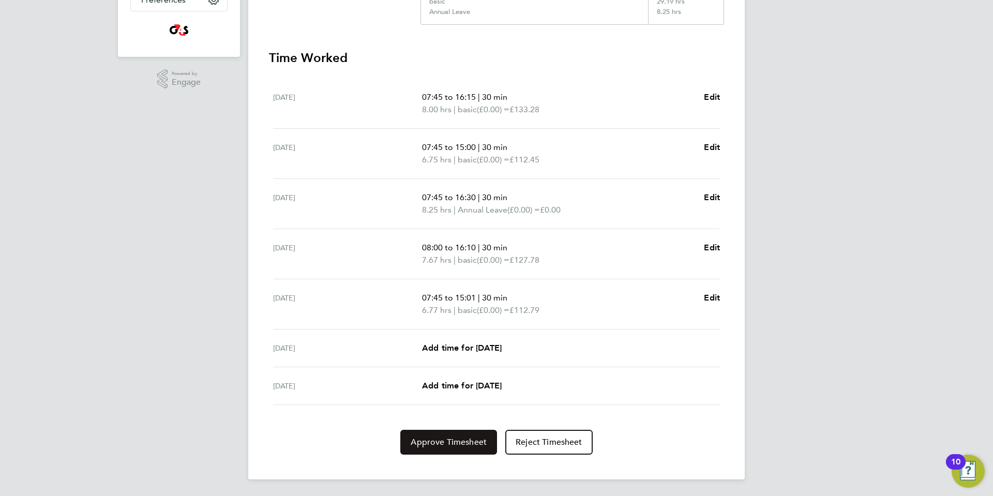
click at [446, 438] on span "Approve Timesheet" at bounding box center [449, 442] width 76 height 10
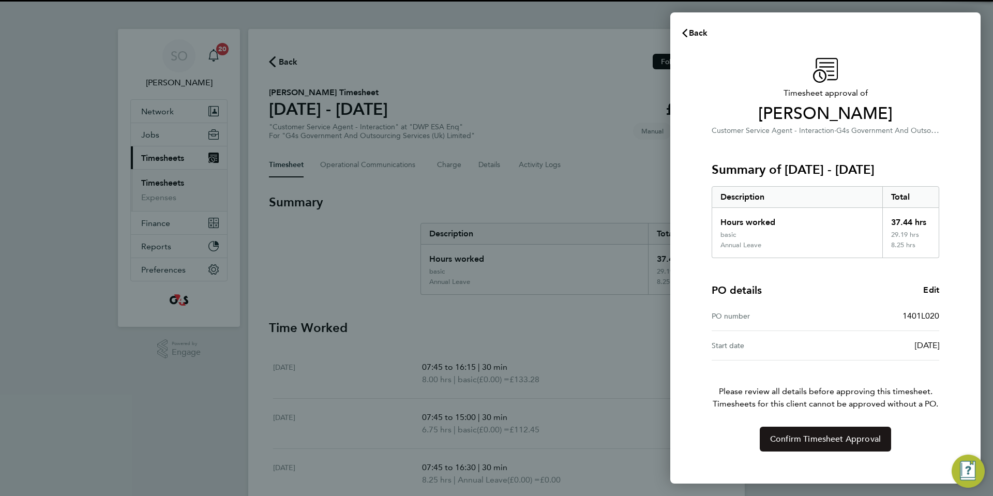
click at [782, 447] on button "Confirm Timesheet Approval" at bounding box center [825, 439] width 131 height 25
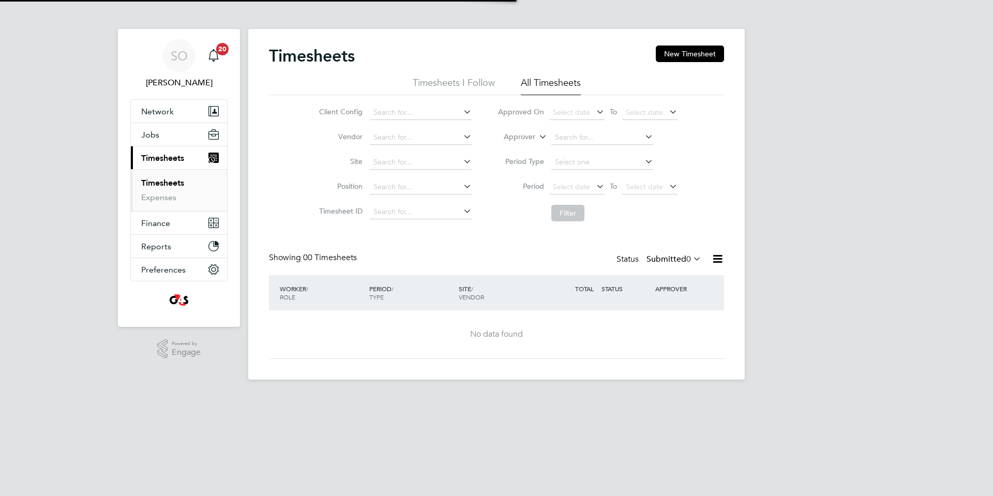
click at [578, 187] on span "Select date" at bounding box center [571, 186] width 37 height 9
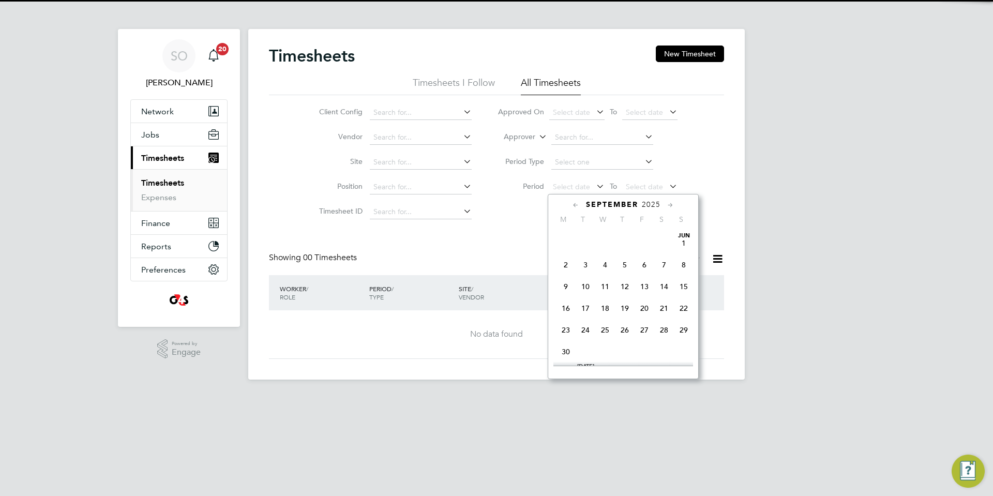
scroll to position [413, 0]
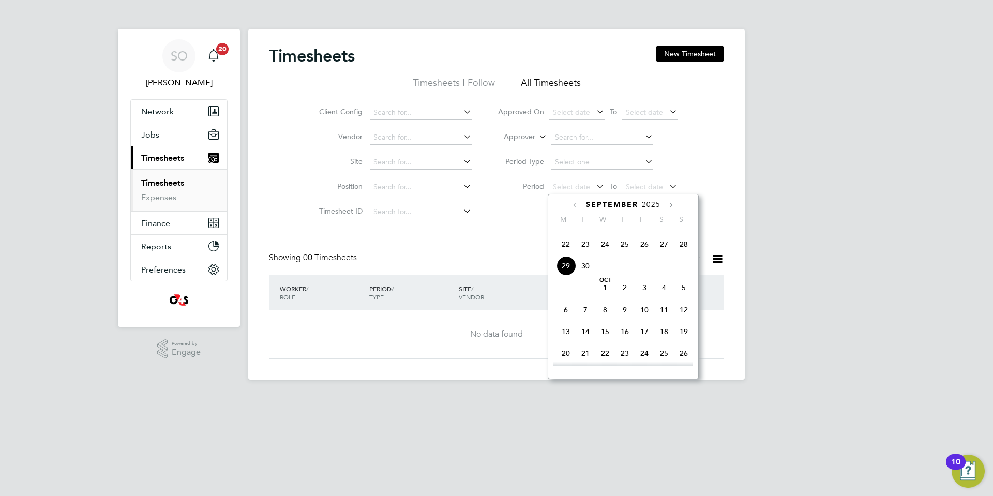
drag, startPoint x: 565, startPoint y: 261, endPoint x: 588, endPoint y: 243, distance: 29.4
click at [566, 254] on span "22" at bounding box center [566, 244] width 20 height 20
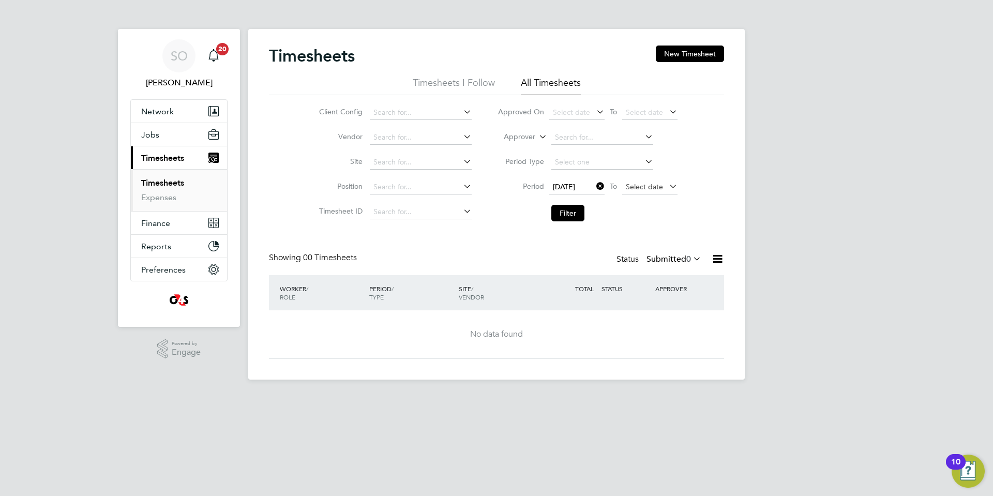
click at [642, 184] on span "Select date" at bounding box center [644, 186] width 37 height 9
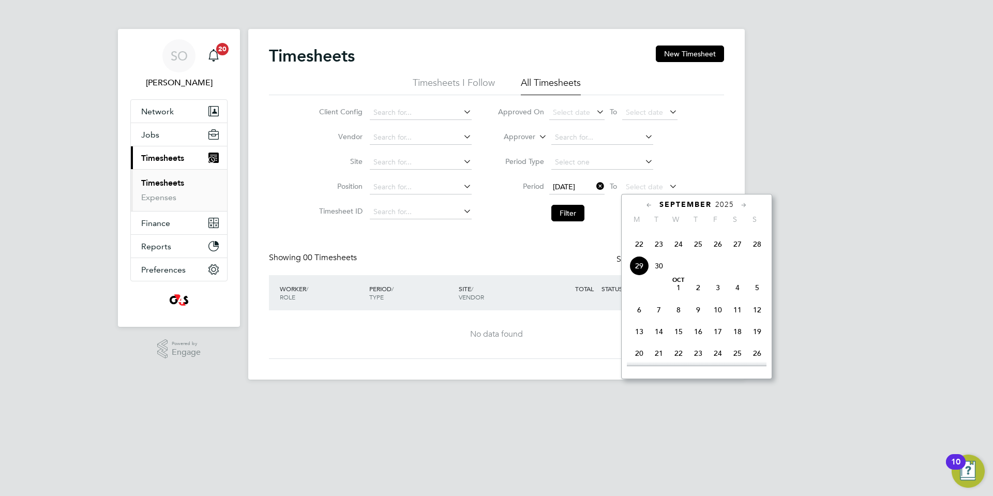
click at [760, 254] on span "28" at bounding box center [757, 244] width 20 height 20
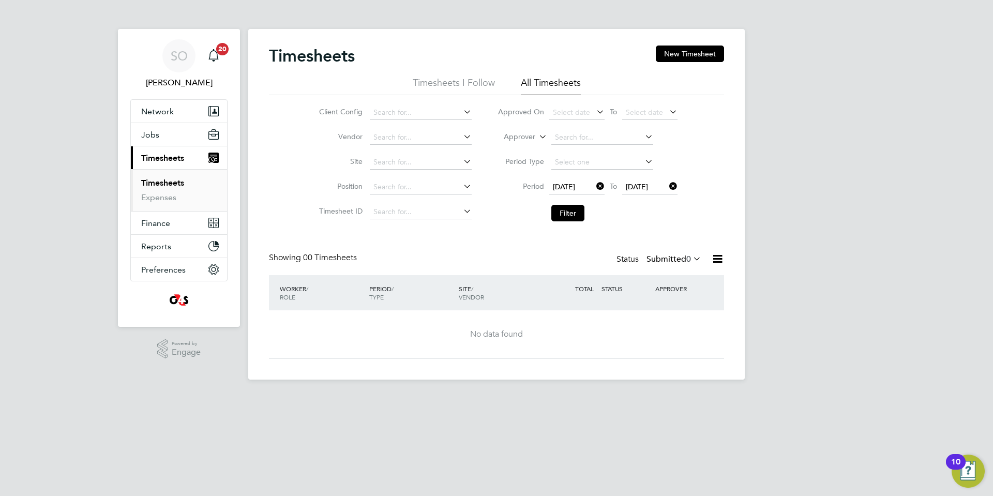
click at [691, 259] on icon at bounding box center [691, 258] width 0 height 14
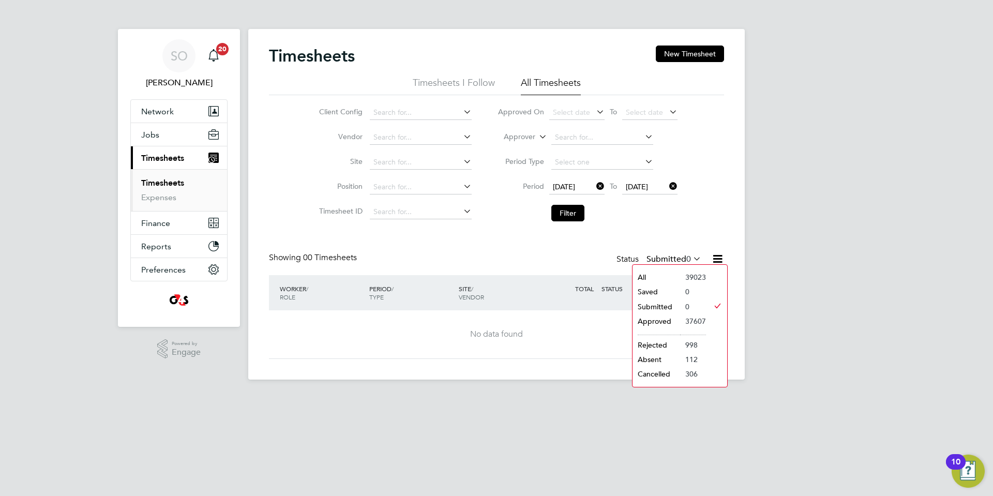
click at [671, 290] on li "Saved" at bounding box center [657, 291] width 48 height 14
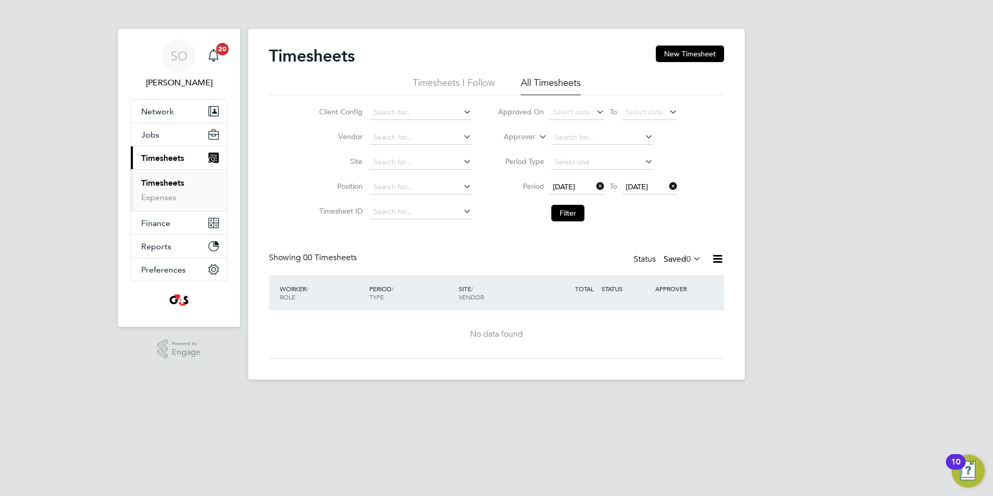
click at [691, 254] on icon at bounding box center [691, 258] width 0 height 14
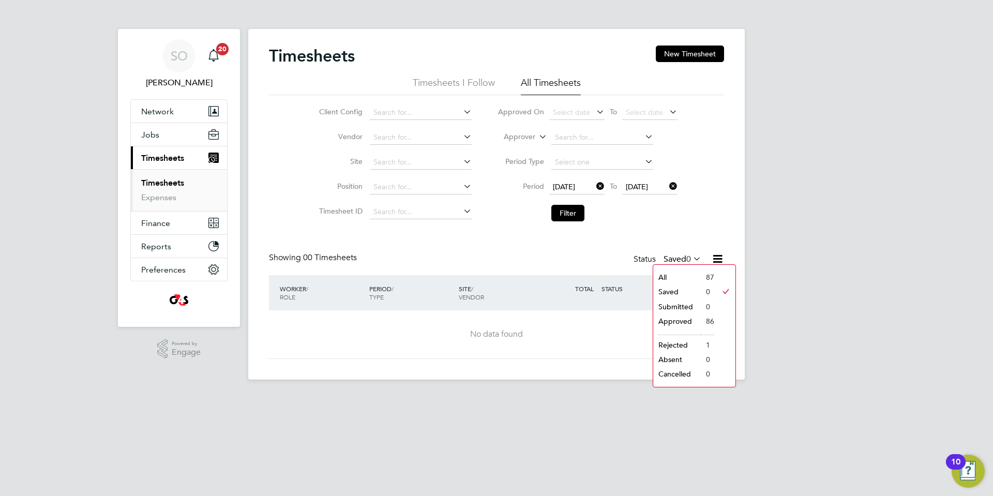
click at [688, 274] on li "All" at bounding box center [677, 277] width 48 height 14
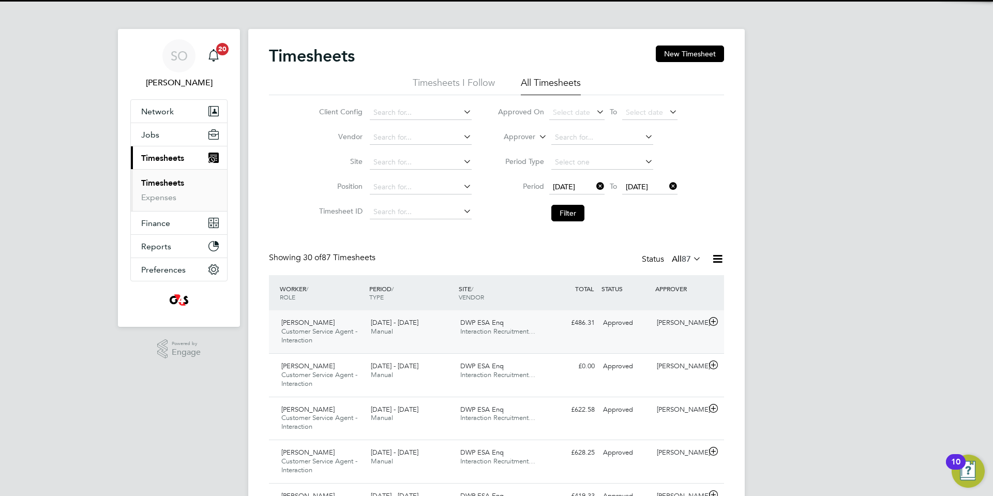
scroll to position [0, 0]
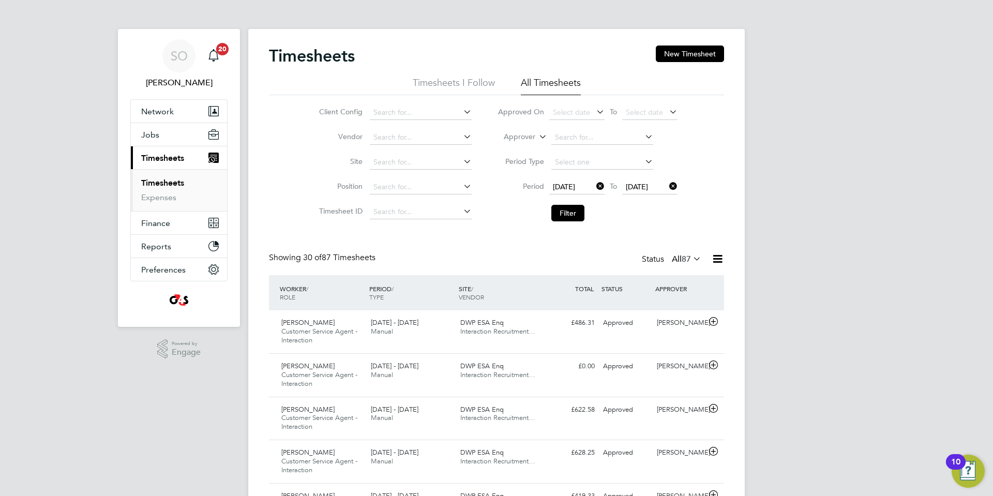
click at [691, 258] on icon at bounding box center [691, 258] width 0 height 14
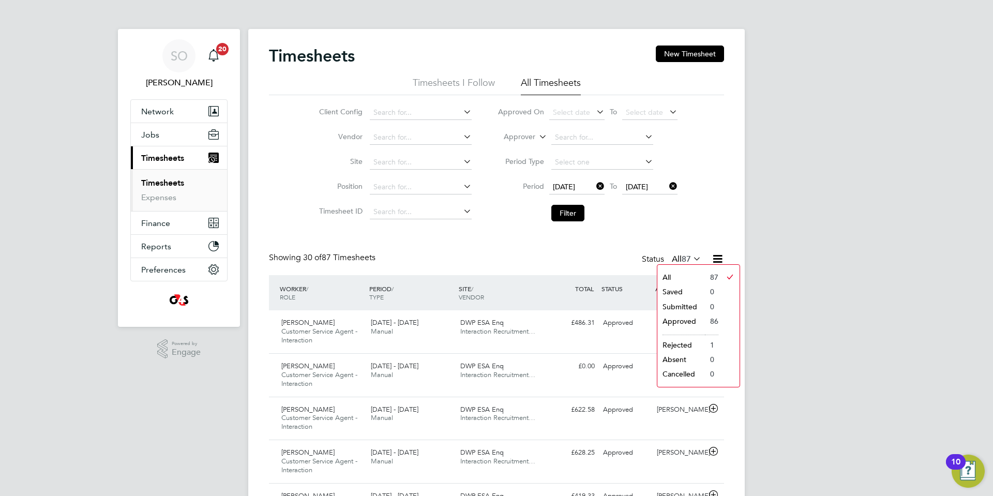
click at [680, 322] on li "Approved" at bounding box center [681, 321] width 48 height 14
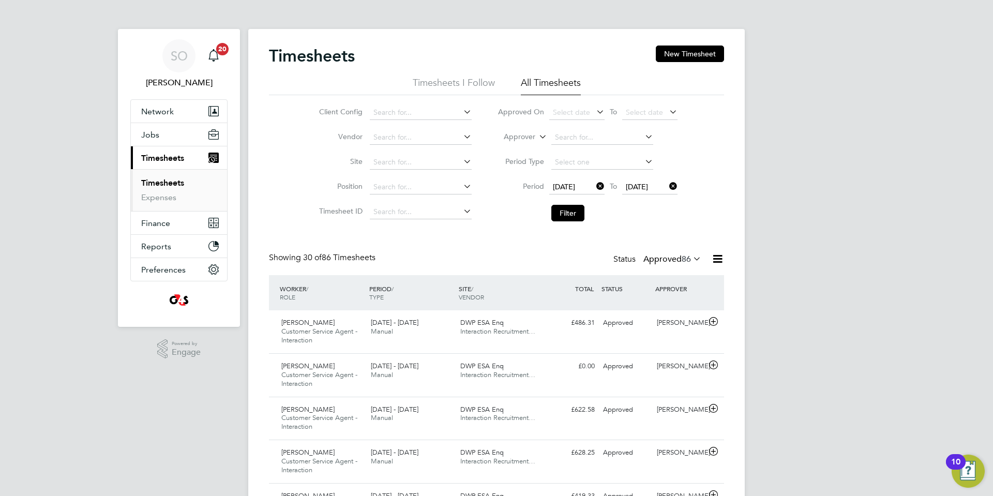
click at [691, 258] on icon at bounding box center [691, 258] width 0 height 14
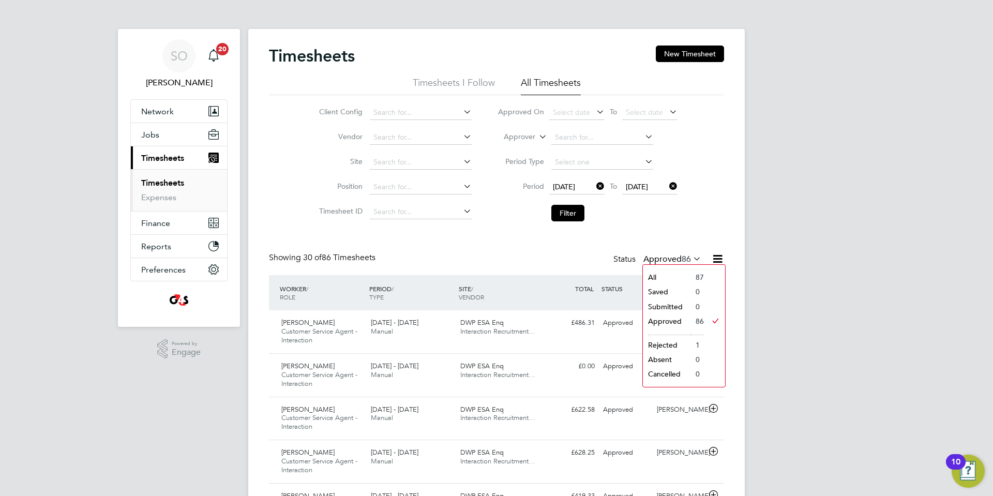
drag, startPoint x: 683, startPoint y: 276, endPoint x: 639, endPoint y: 275, distance: 44.0
click at [683, 275] on li "All" at bounding box center [667, 277] width 48 height 14
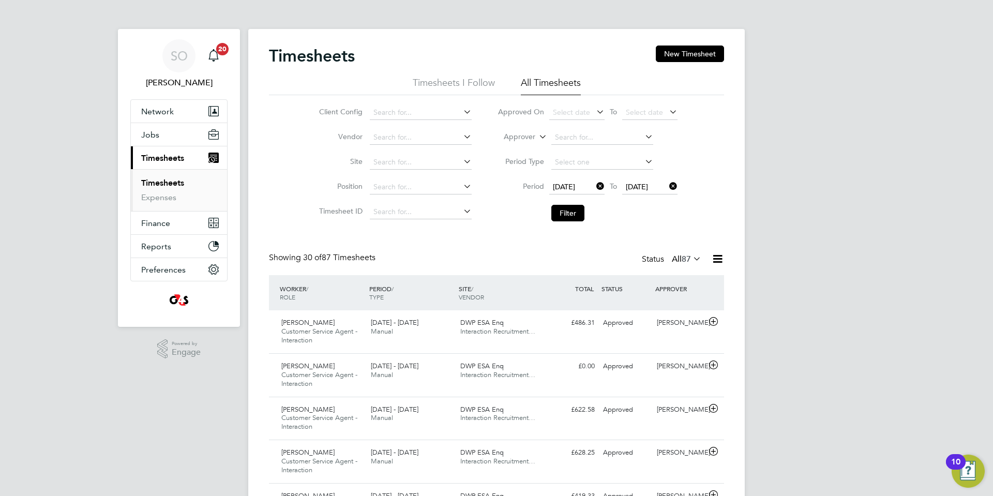
click at [691, 259] on icon at bounding box center [691, 258] width 0 height 14
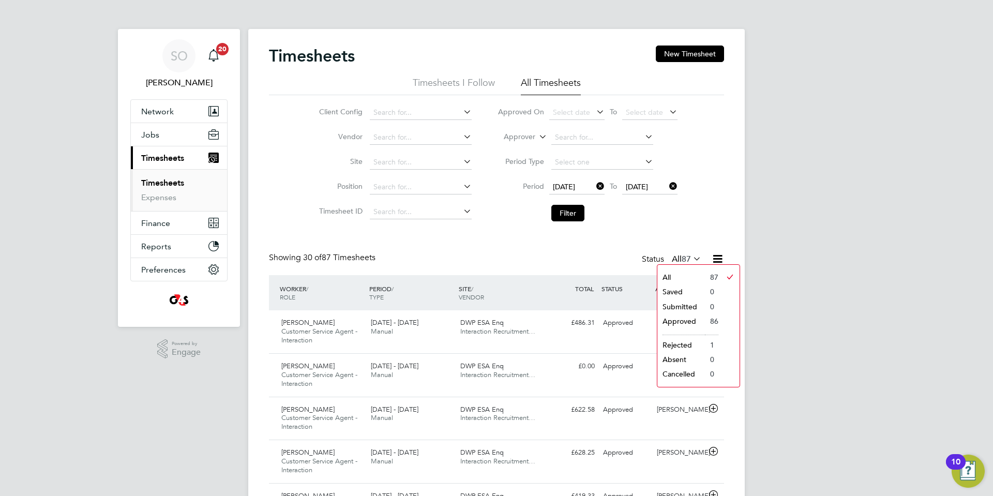
click at [697, 322] on li "Approved" at bounding box center [681, 321] width 48 height 14
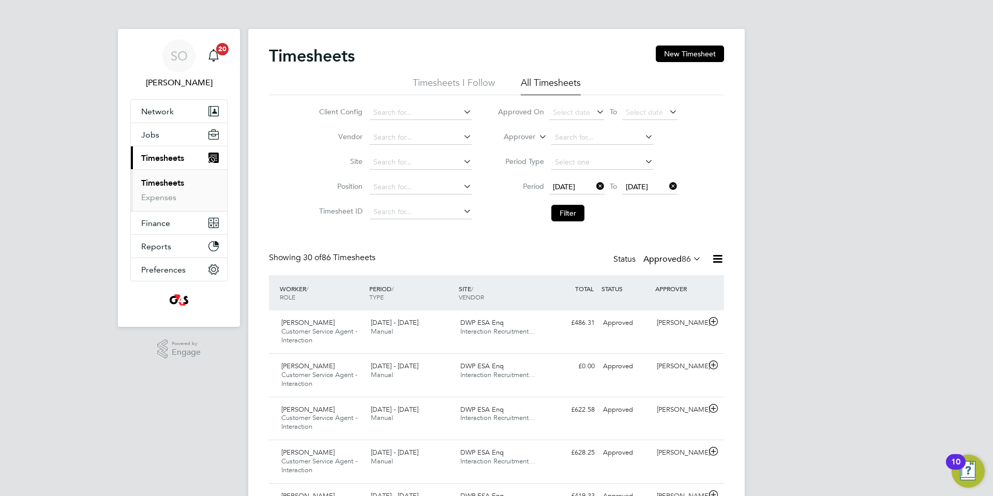
click at [691, 256] on icon at bounding box center [691, 258] width 0 height 14
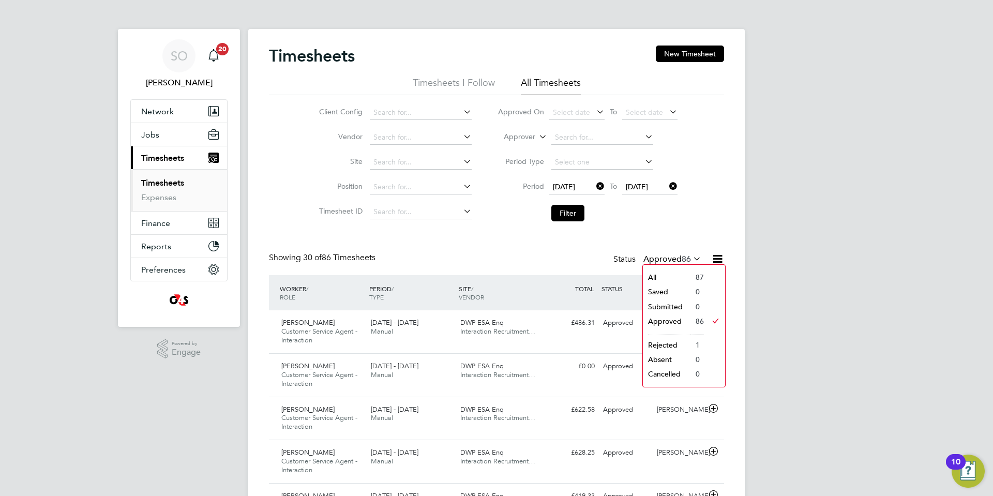
click at [669, 342] on li "Rejected" at bounding box center [667, 345] width 48 height 14
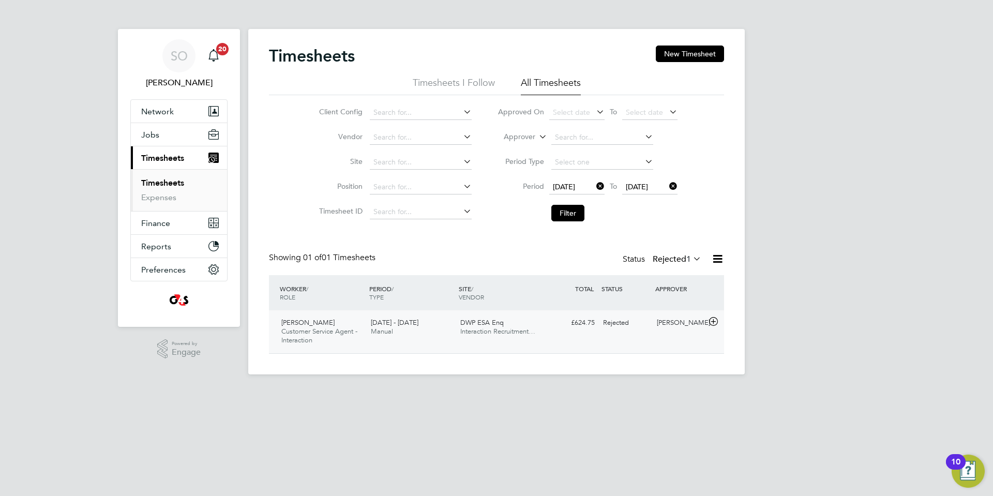
click at [713, 321] on icon at bounding box center [713, 322] width 13 height 8
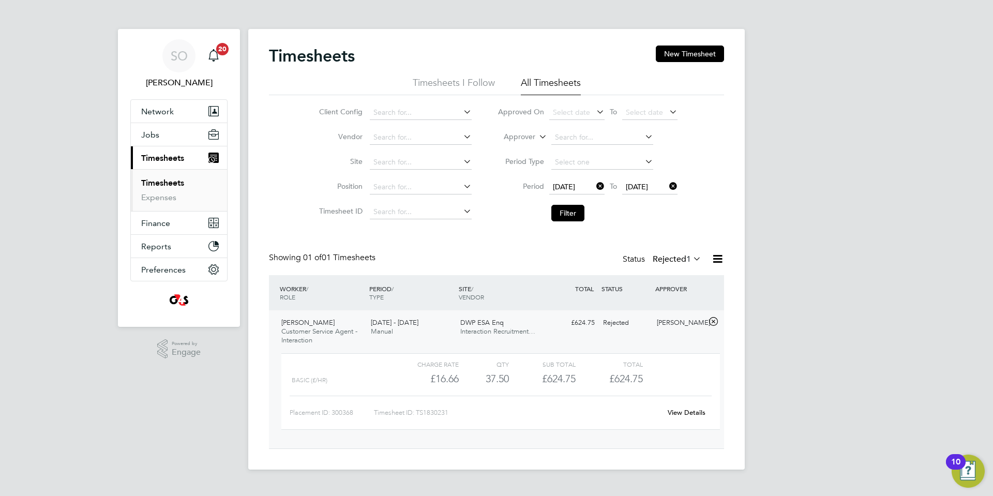
click at [682, 413] on link "View Details" at bounding box center [687, 412] width 38 height 9
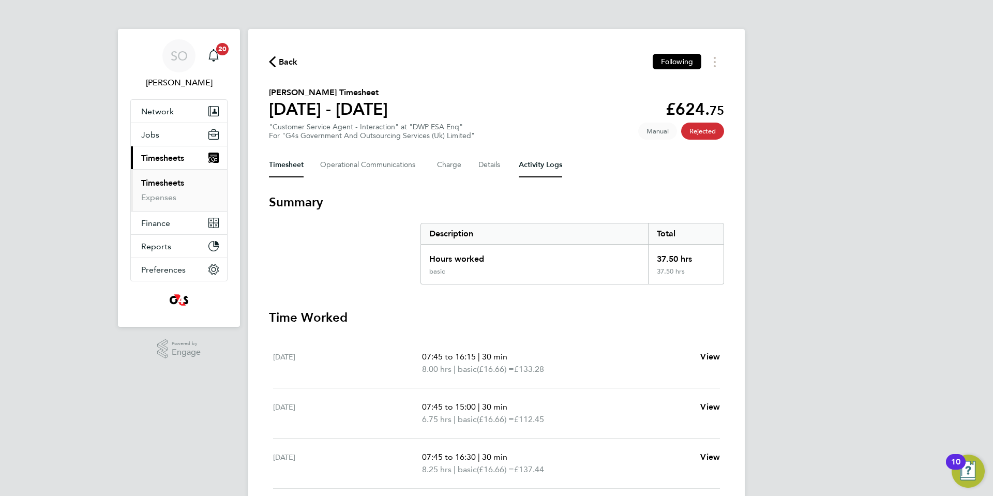
drag, startPoint x: 534, startPoint y: 168, endPoint x: 547, endPoint y: 169, distance: 12.9
click at [534, 168] on Logs-tab "Activity Logs" at bounding box center [540, 165] width 43 height 25
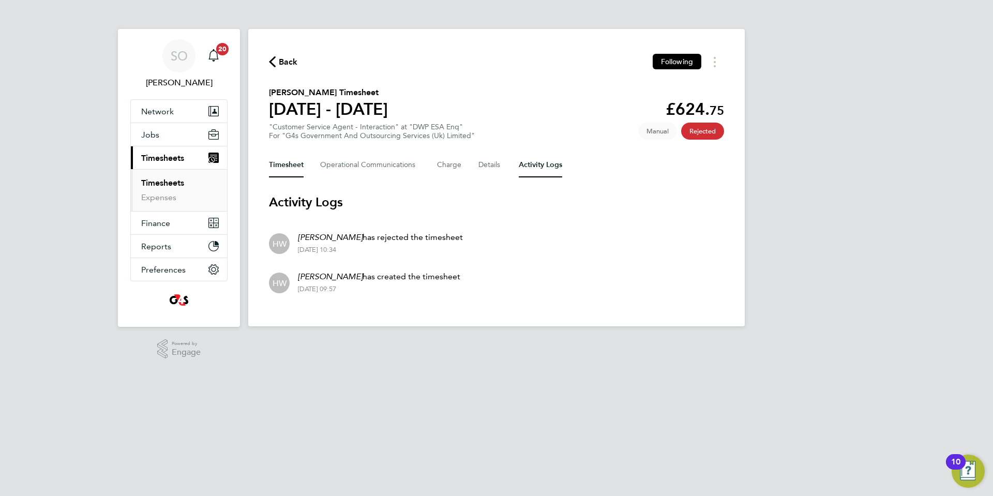
click at [286, 163] on button "Timesheet" at bounding box center [286, 165] width 35 height 25
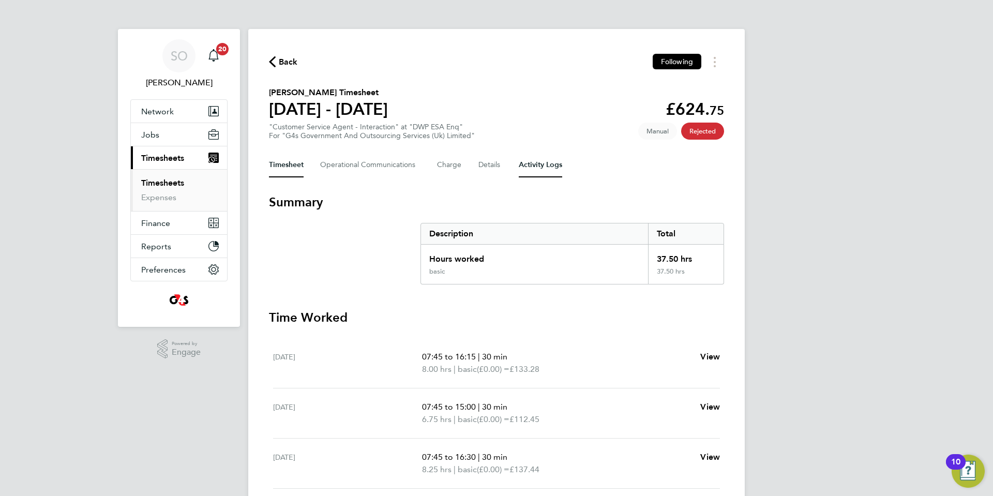
drag, startPoint x: 545, startPoint y: 166, endPoint x: 565, endPoint y: 166, distance: 19.7
click at [547, 164] on Logs-tab "Activity Logs" at bounding box center [540, 165] width 43 height 25
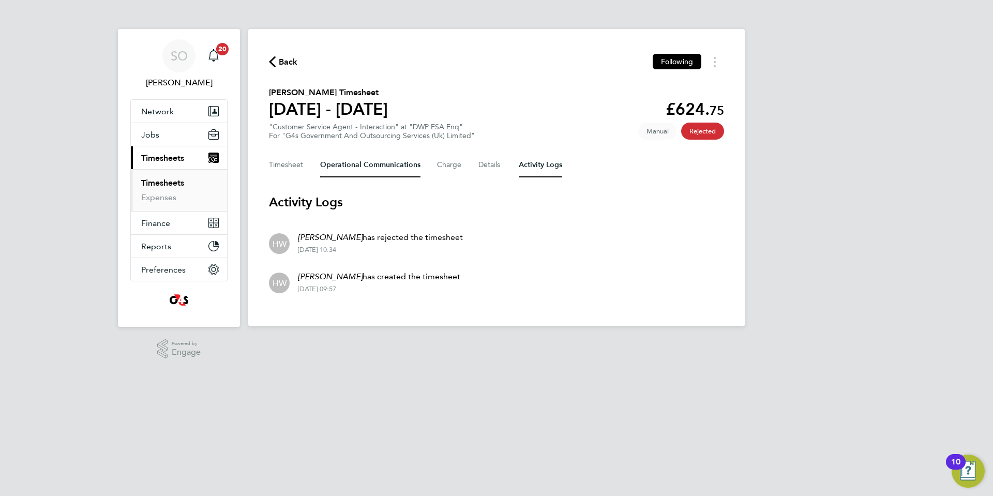
click at [378, 168] on Communications-tab "Operational Communications" at bounding box center [370, 165] width 100 height 25
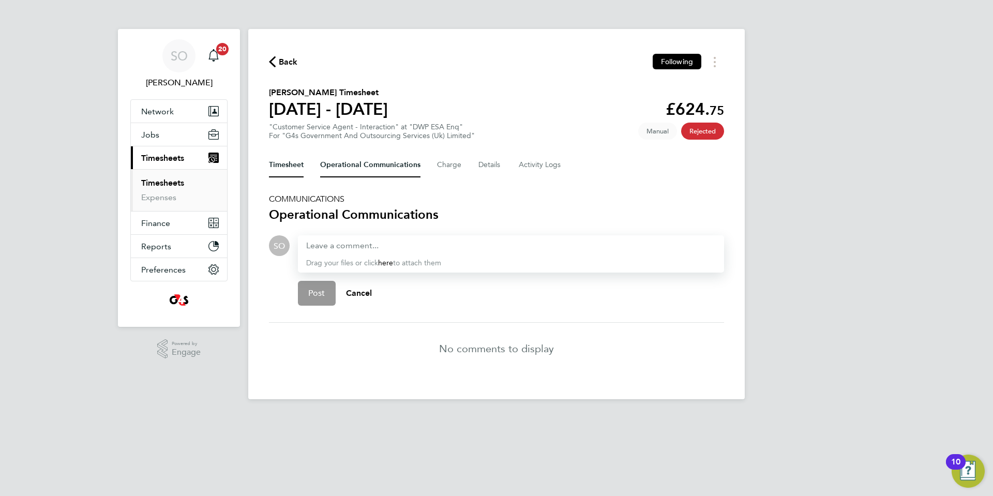
click at [286, 163] on button "Timesheet" at bounding box center [286, 165] width 35 height 25
